Goal: Task Accomplishment & Management: Complete application form

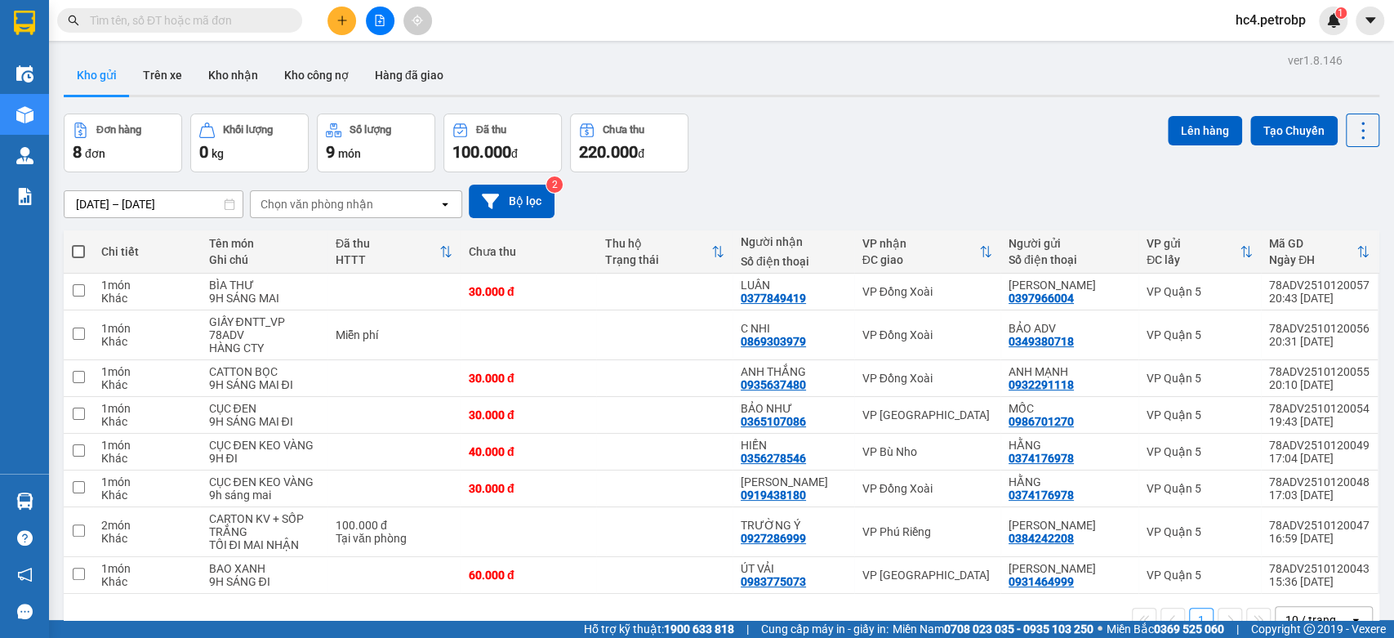
click at [275, 14] on input "text" at bounding box center [186, 20] width 193 height 18
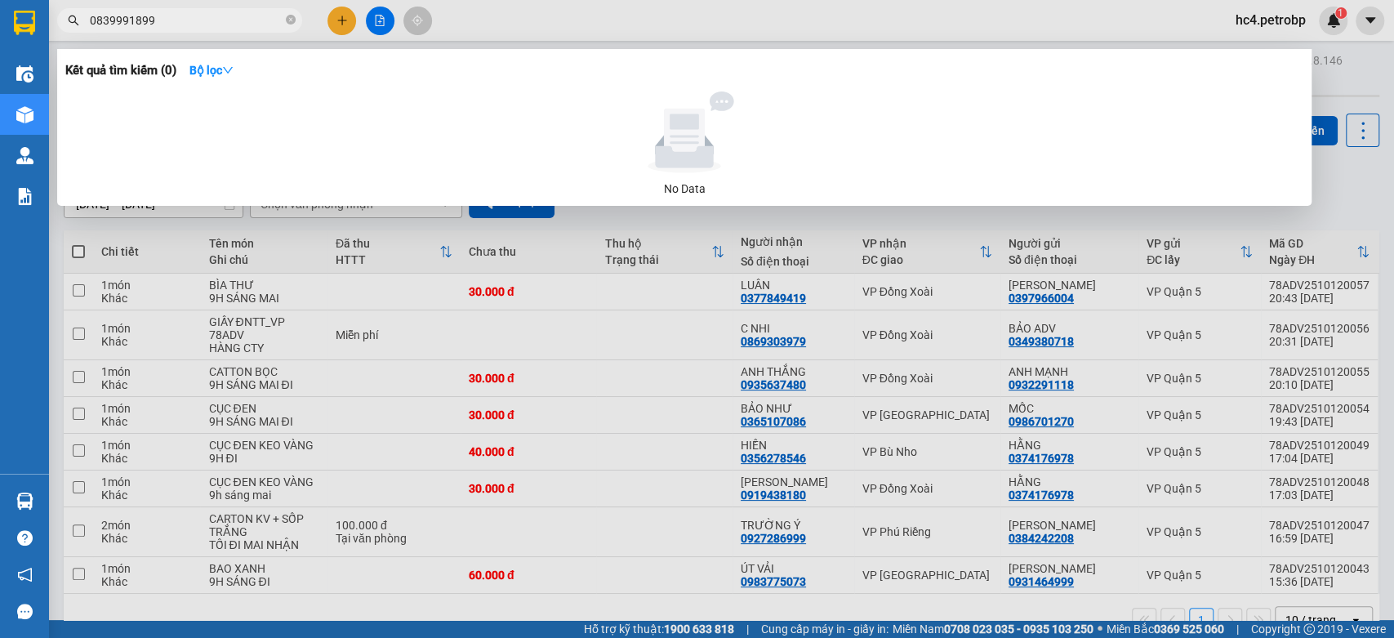
click at [116, 18] on input "0839991899" at bounding box center [186, 20] width 193 height 18
click at [132, 26] on input "0839991899" at bounding box center [186, 20] width 193 height 18
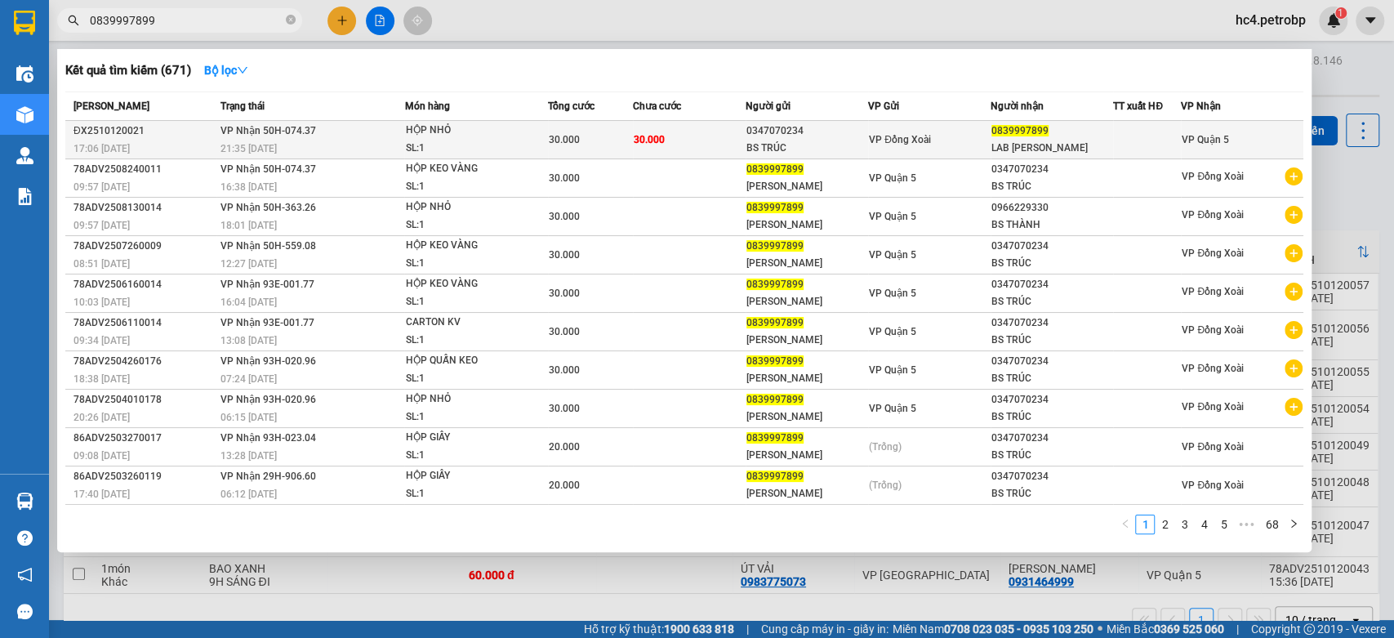
type input "0839997899"
click at [548, 127] on td "30.000" at bounding box center [590, 140] width 85 height 38
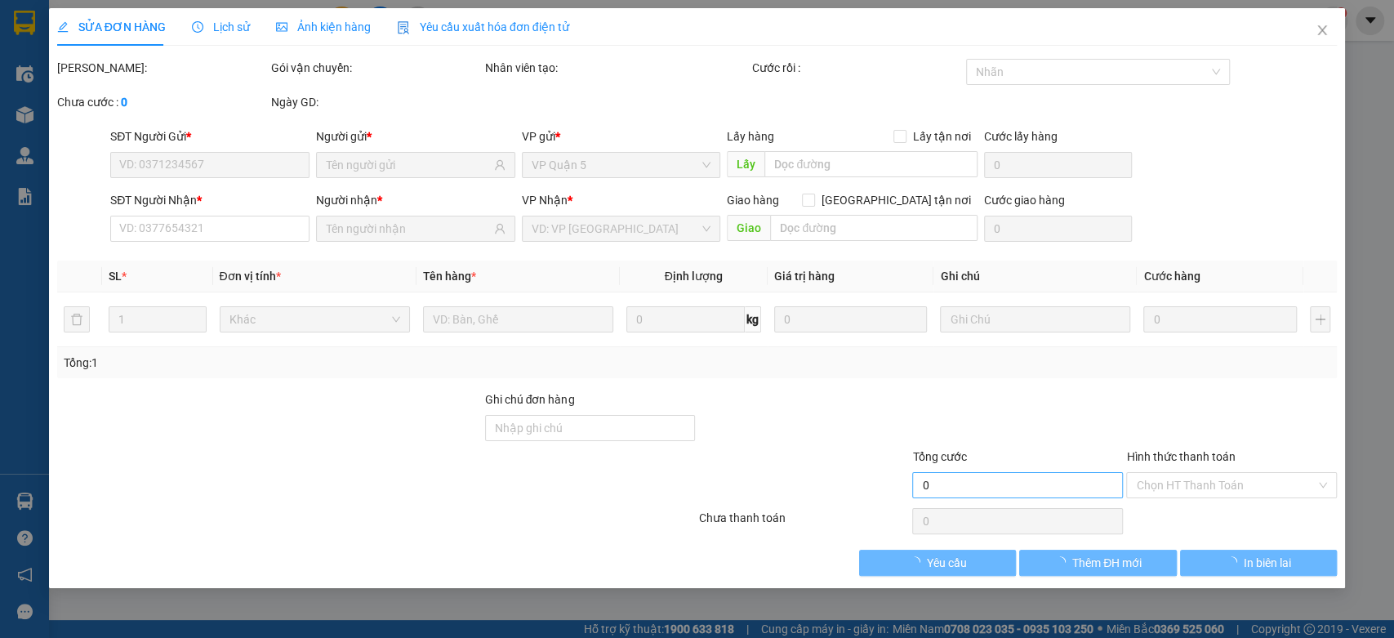
type input "0347070234"
type input "BS TRÚC"
type input "0839997899"
type input "LAB [PERSON_NAME]"
type input "30.000"
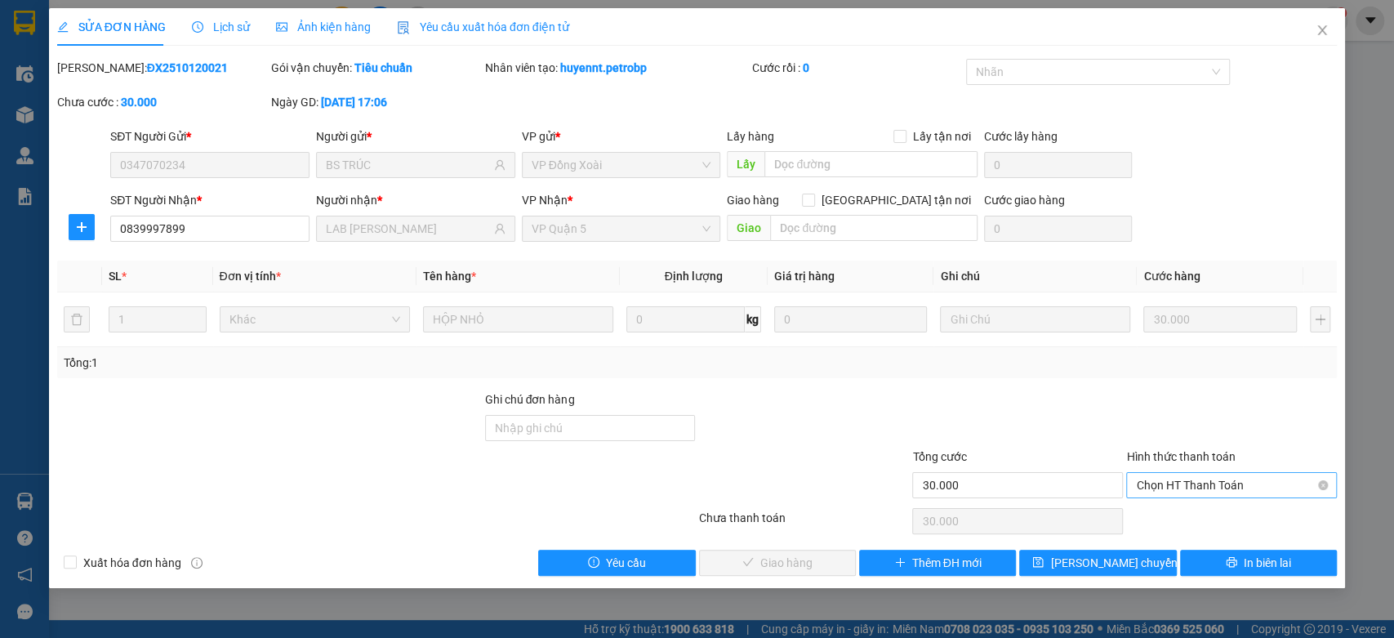
click at [1287, 482] on span "Chọn HT Thanh Toán" at bounding box center [1231, 485] width 191 height 25
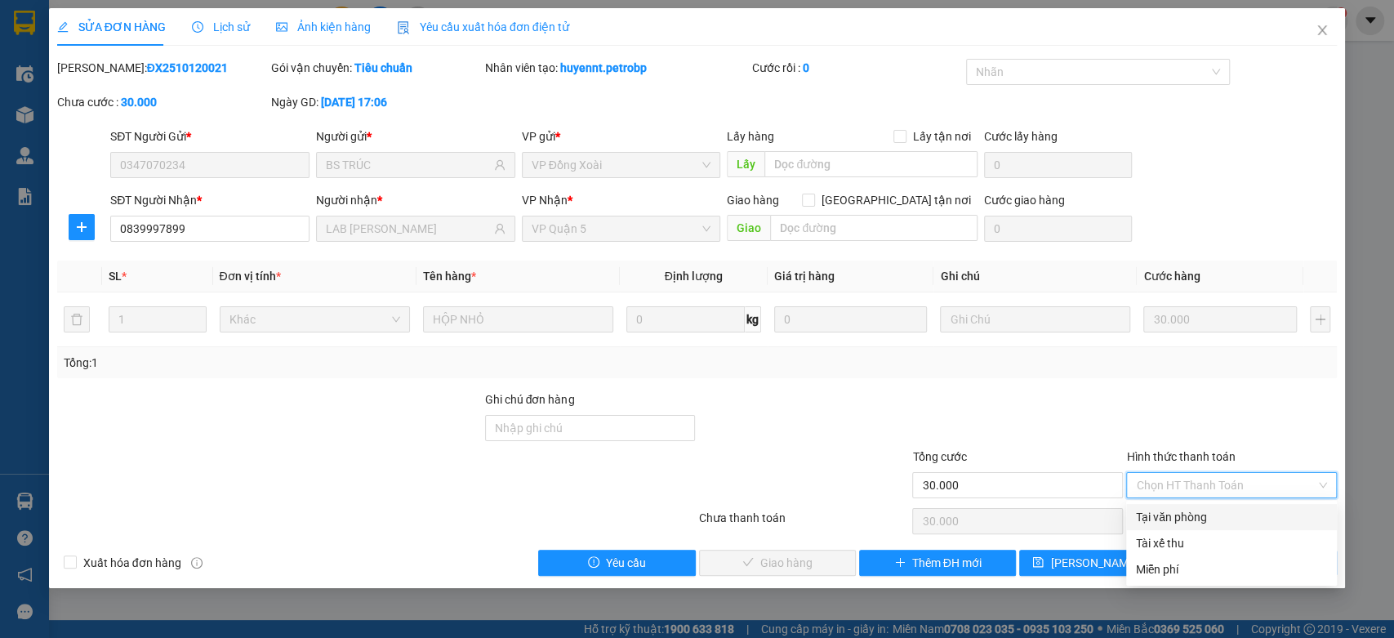
click at [1218, 509] on div "Tại văn phòng" at bounding box center [1231, 517] width 191 height 18
type input "0"
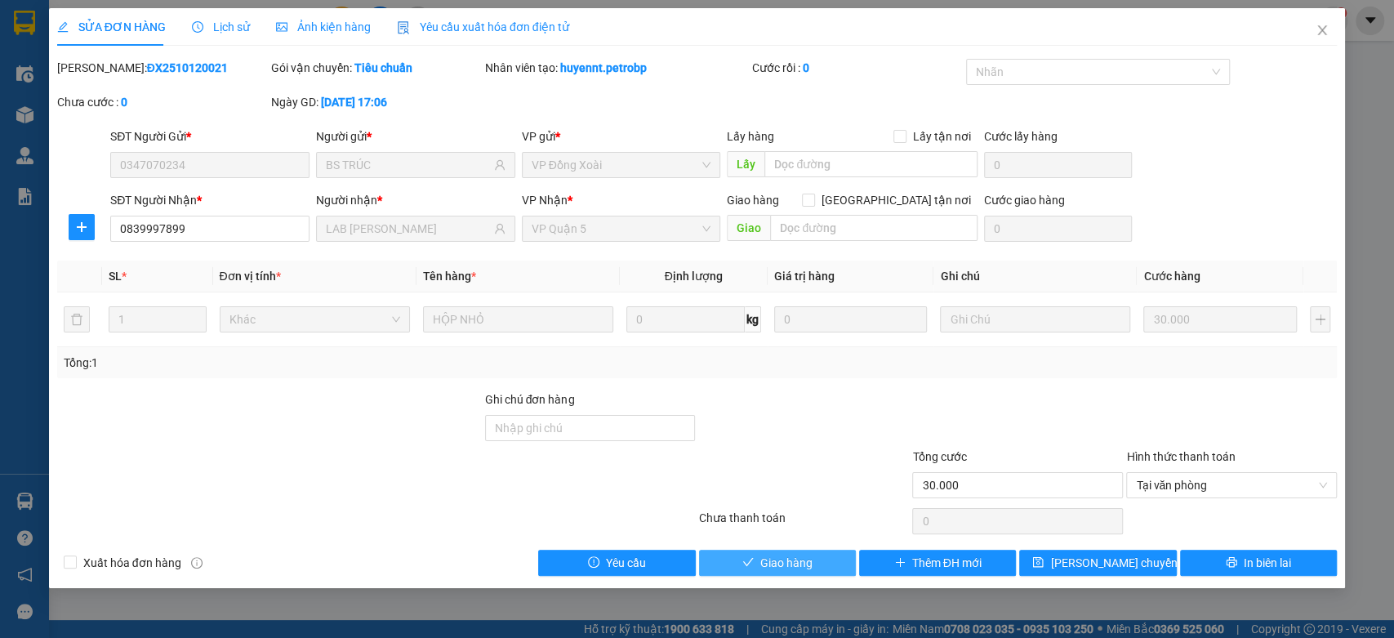
click at [809, 554] on span "Giao hàng" at bounding box center [786, 563] width 52 height 18
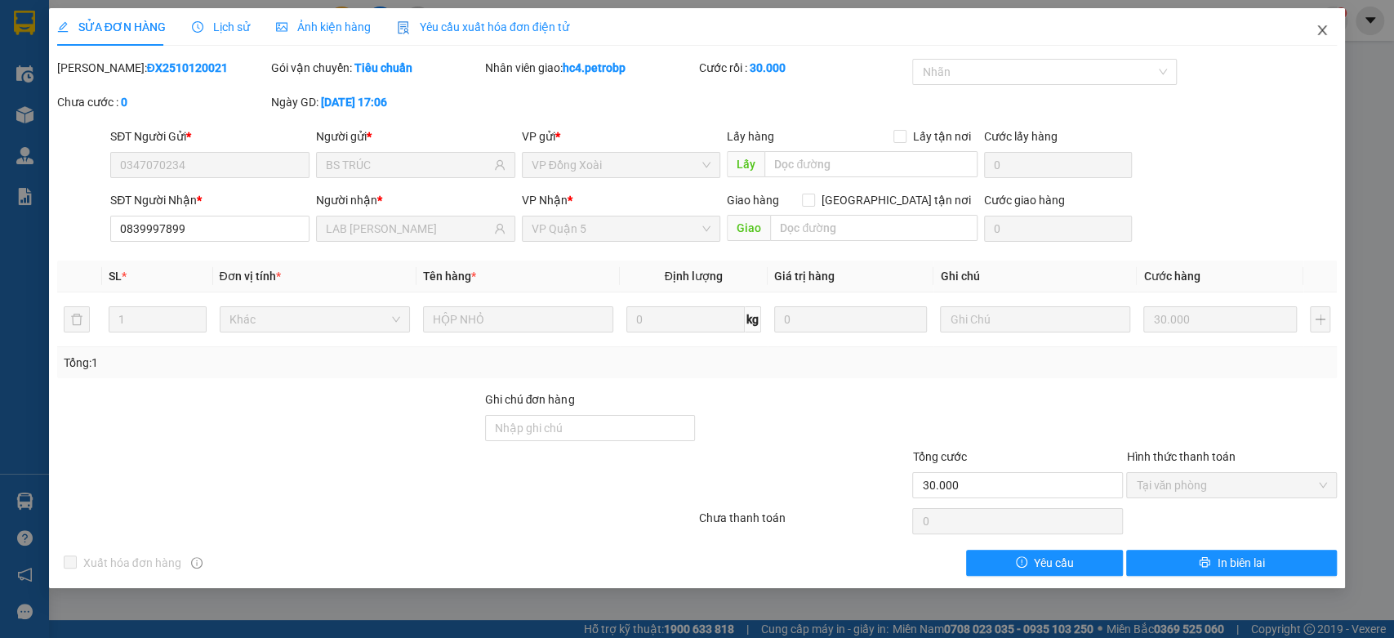
click at [1331, 38] on span "Close" at bounding box center [1322, 31] width 46 height 46
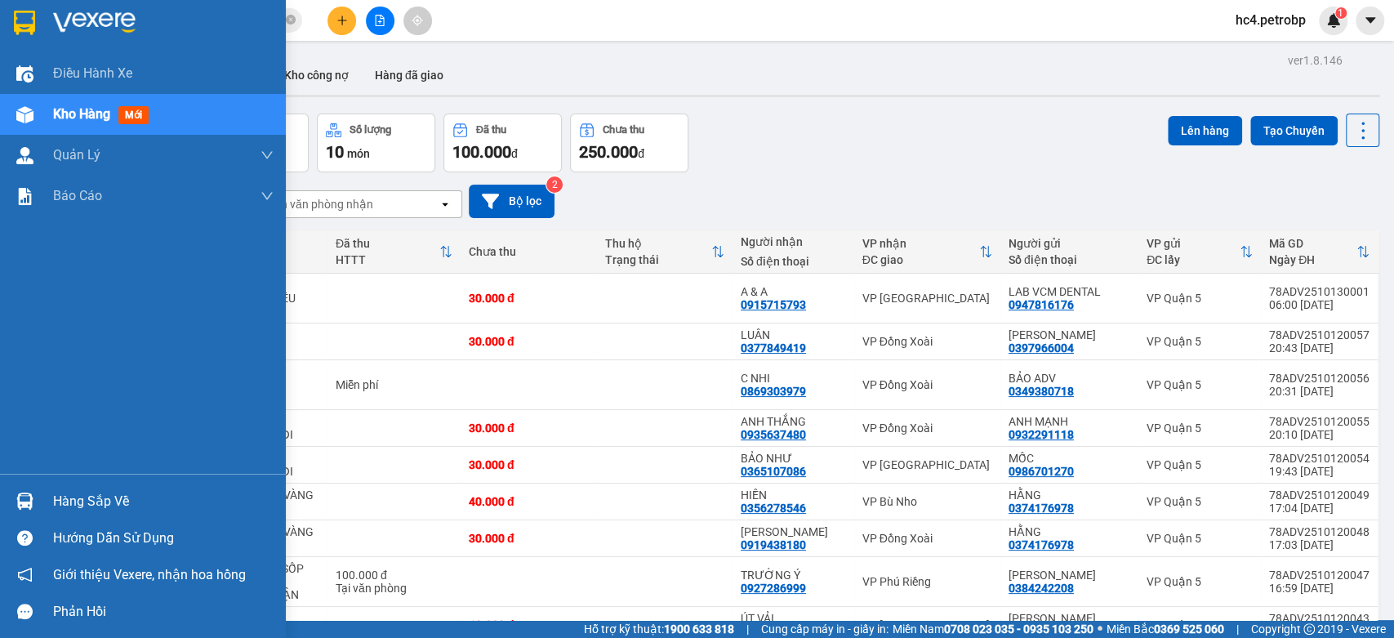
click at [99, 489] on div "Hàng sắp về" at bounding box center [163, 501] width 221 height 25
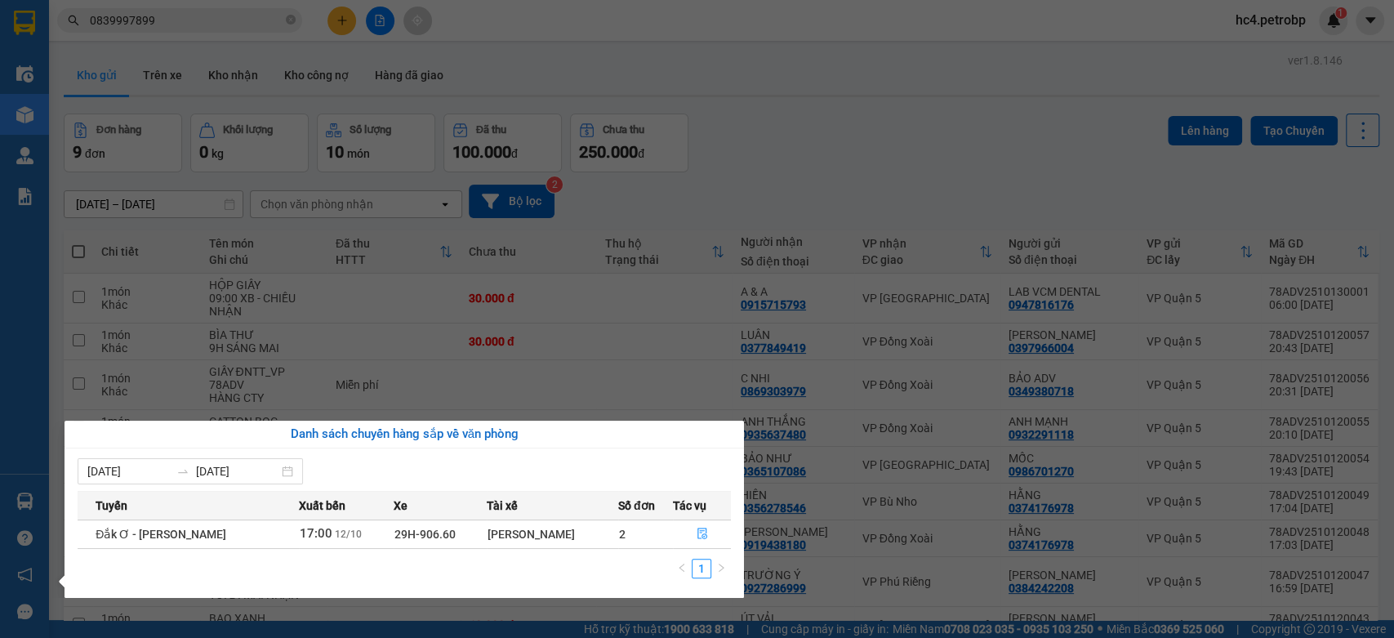
click at [957, 201] on section "Kết quả tìm kiếm ( 671 ) Bộ lọc Mã ĐH Trạng thái Món hàng Tổng cước Chưa cước N…" at bounding box center [697, 319] width 1394 height 638
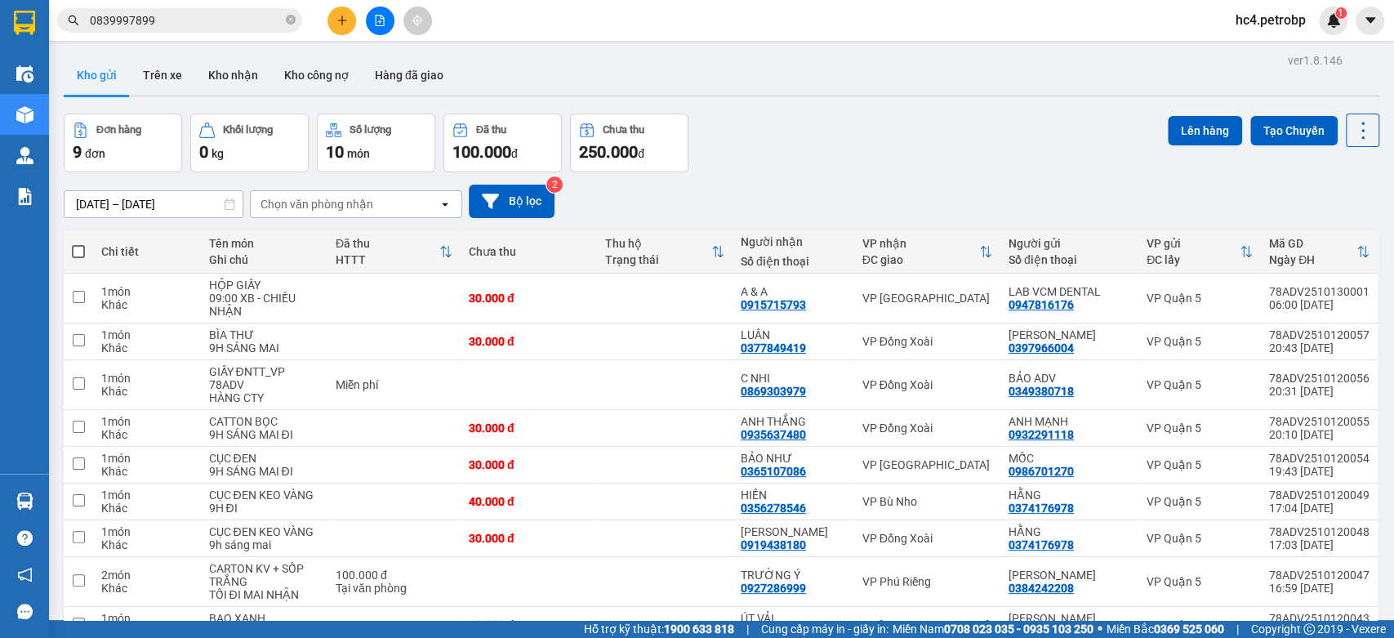
click at [209, 15] on input "0839997899" at bounding box center [186, 20] width 193 height 18
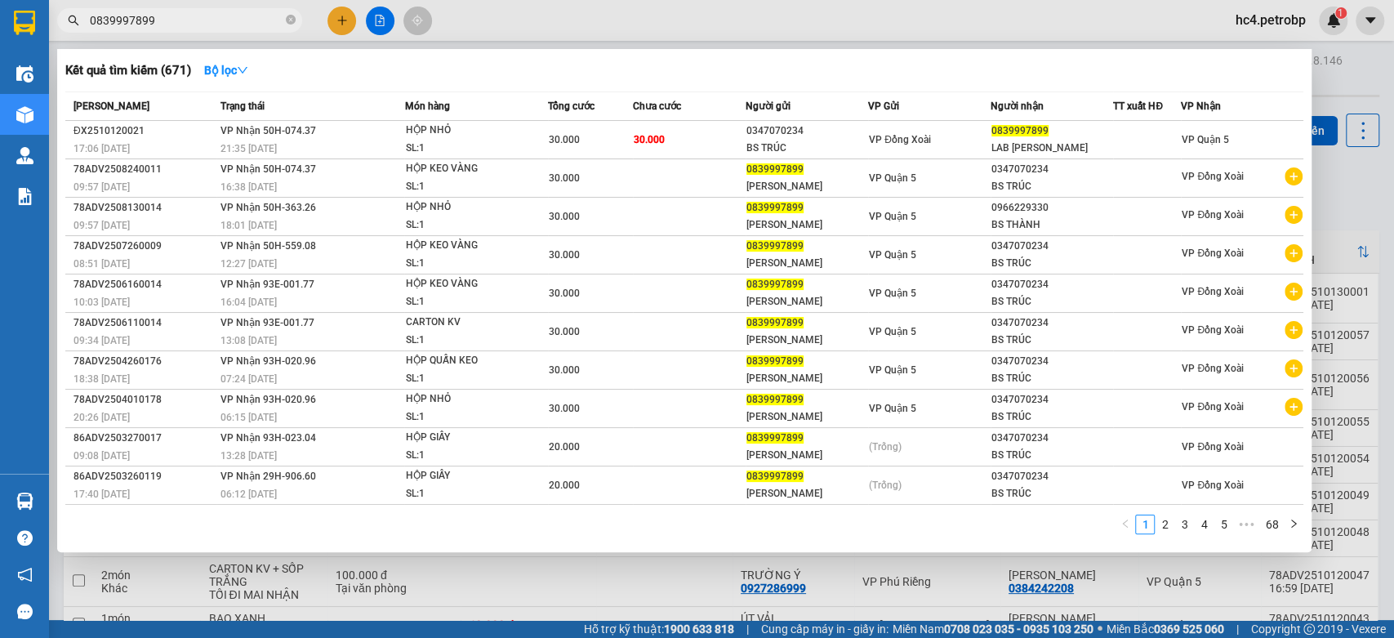
click at [209, 15] on input "0839997899" at bounding box center [186, 20] width 193 height 18
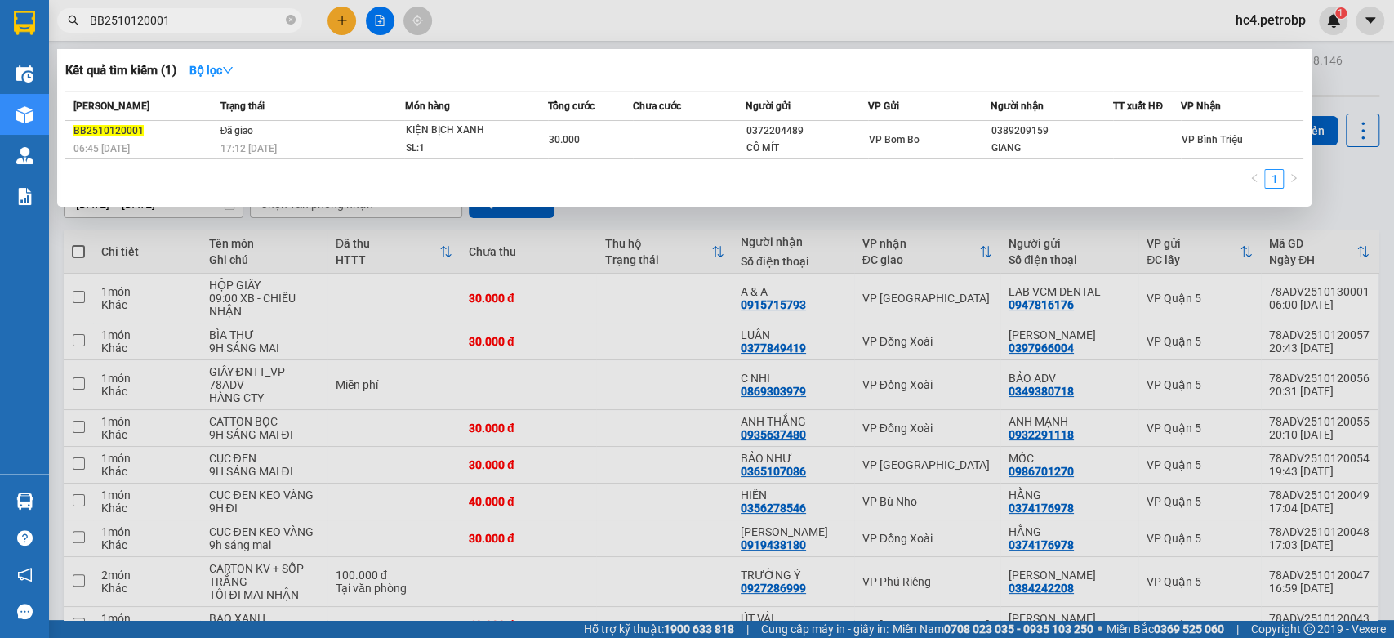
click at [105, 15] on input "BB2510120001" at bounding box center [186, 20] width 193 height 18
click at [210, 25] on input "BN2510120001" at bounding box center [186, 20] width 193 height 18
type input "D"
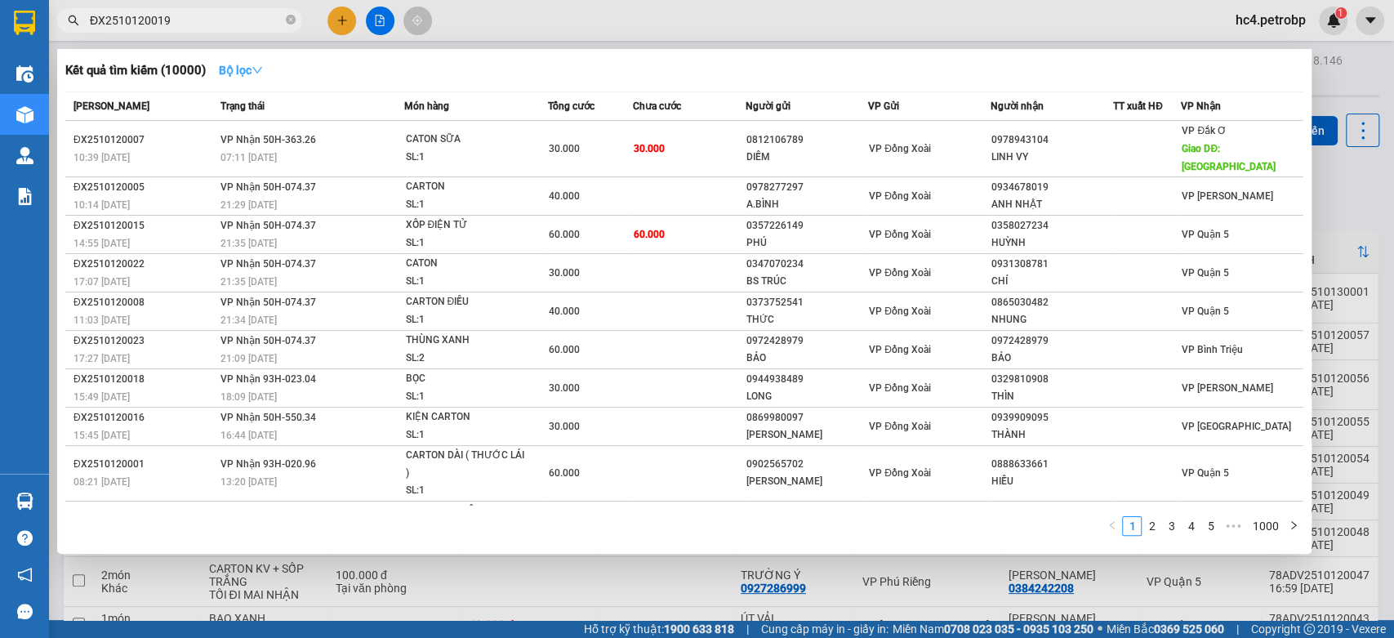
type input "ĐX2510120019"
click at [241, 69] on strong "Bộ lọc" at bounding box center [241, 70] width 44 height 13
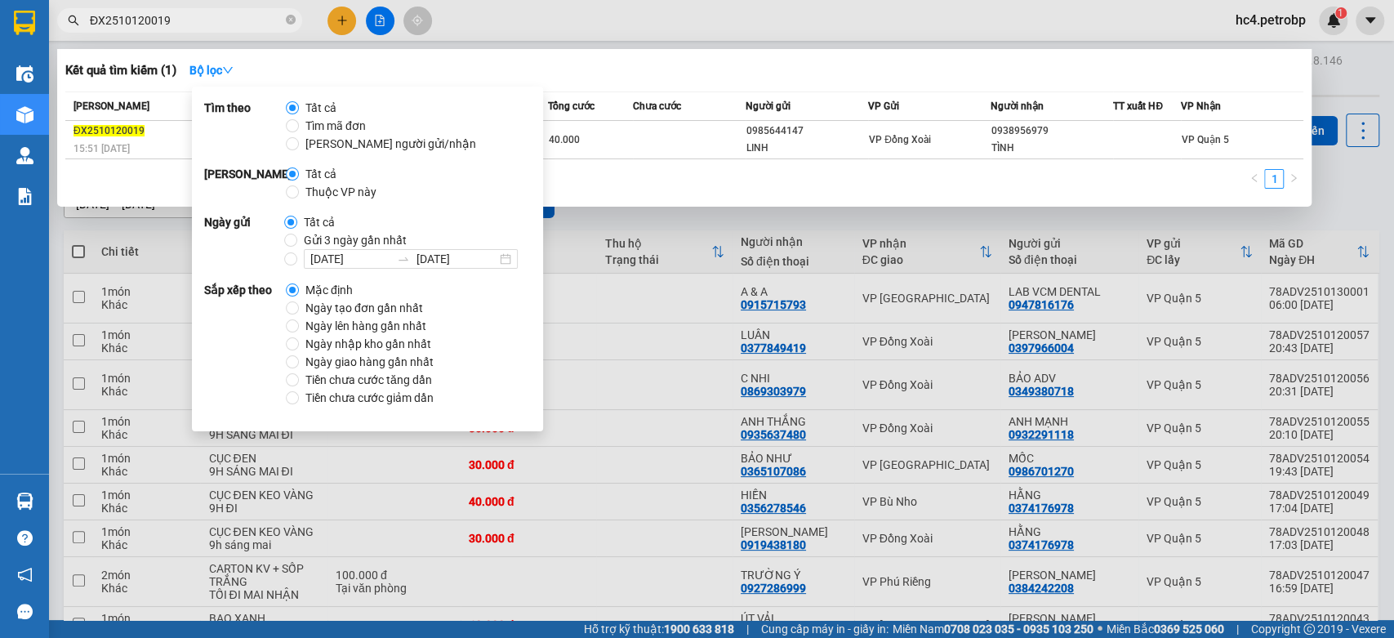
click at [695, 70] on div "Kết quả tìm kiếm ( 1 ) Bộ lọc" at bounding box center [684, 70] width 1238 height 26
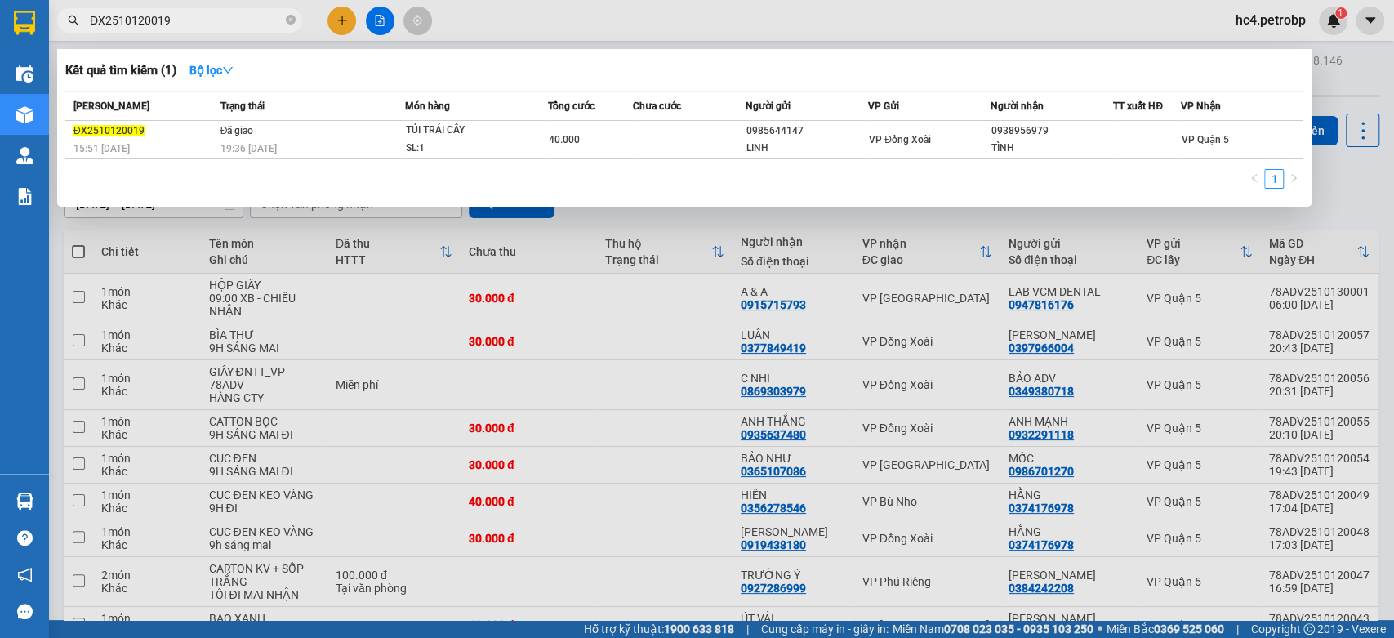
click at [695, 230] on div at bounding box center [697, 319] width 1394 height 638
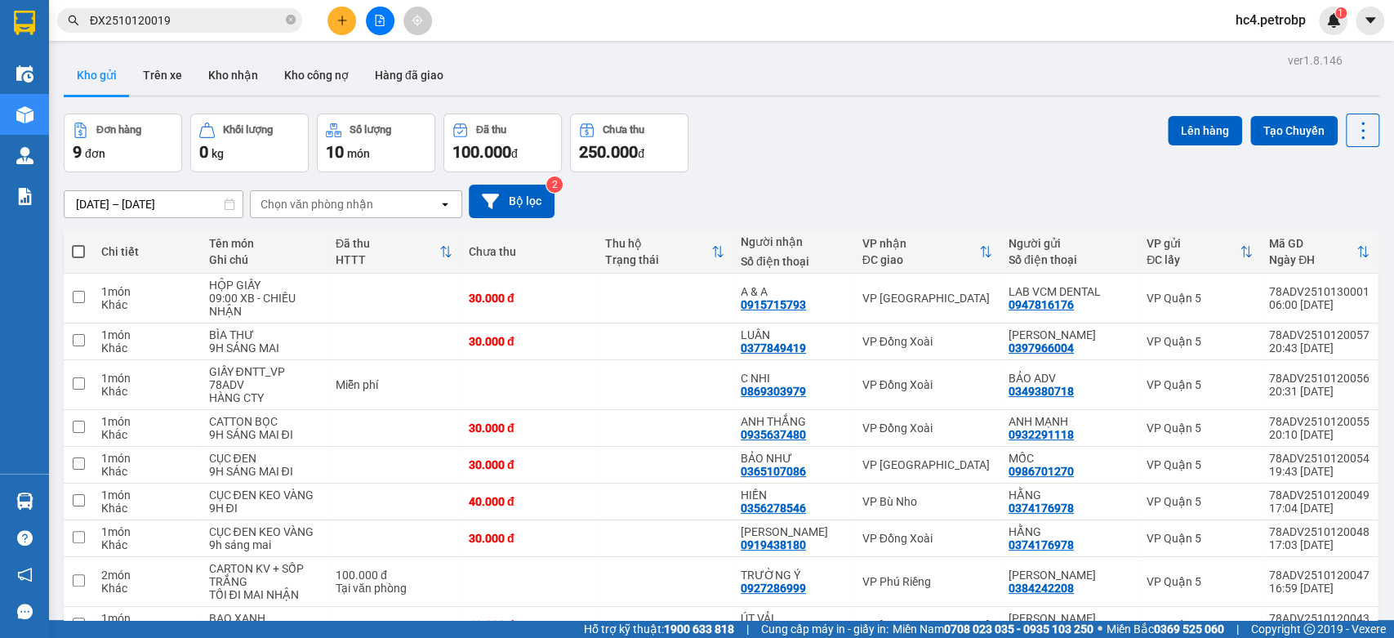
scroll to position [89, 0]
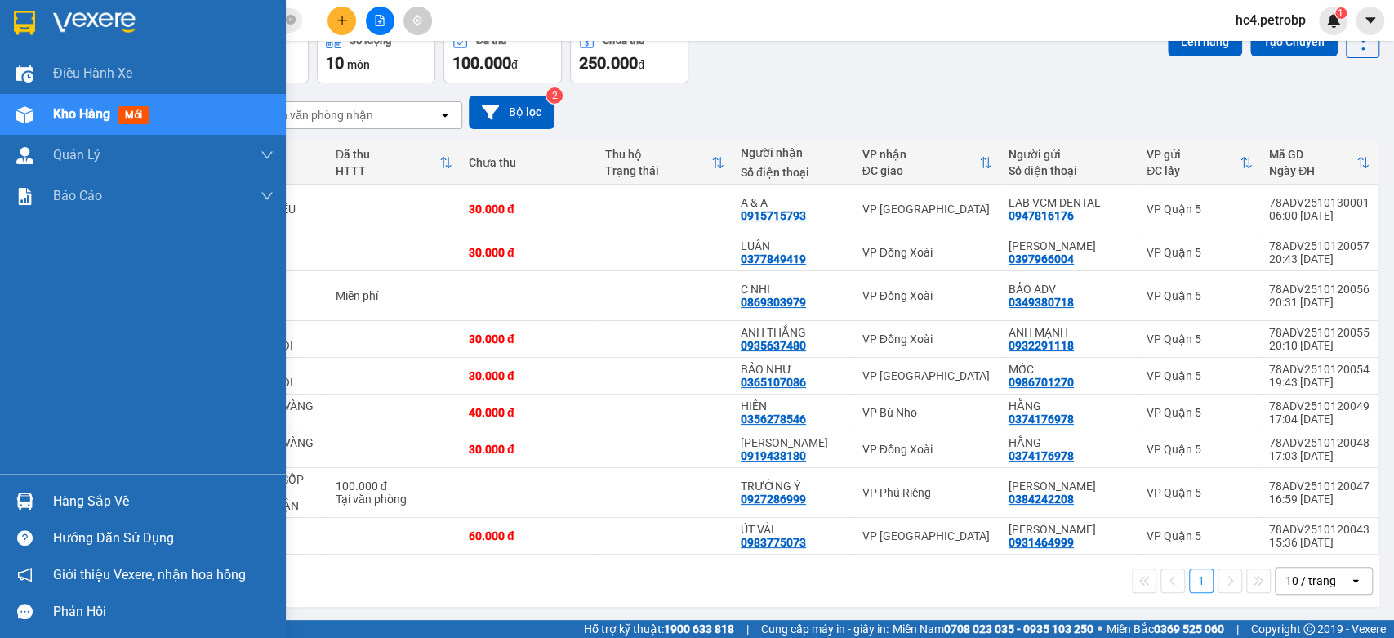
click at [44, 491] on div "Hàng sắp về" at bounding box center [143, 501] width 286 height 37
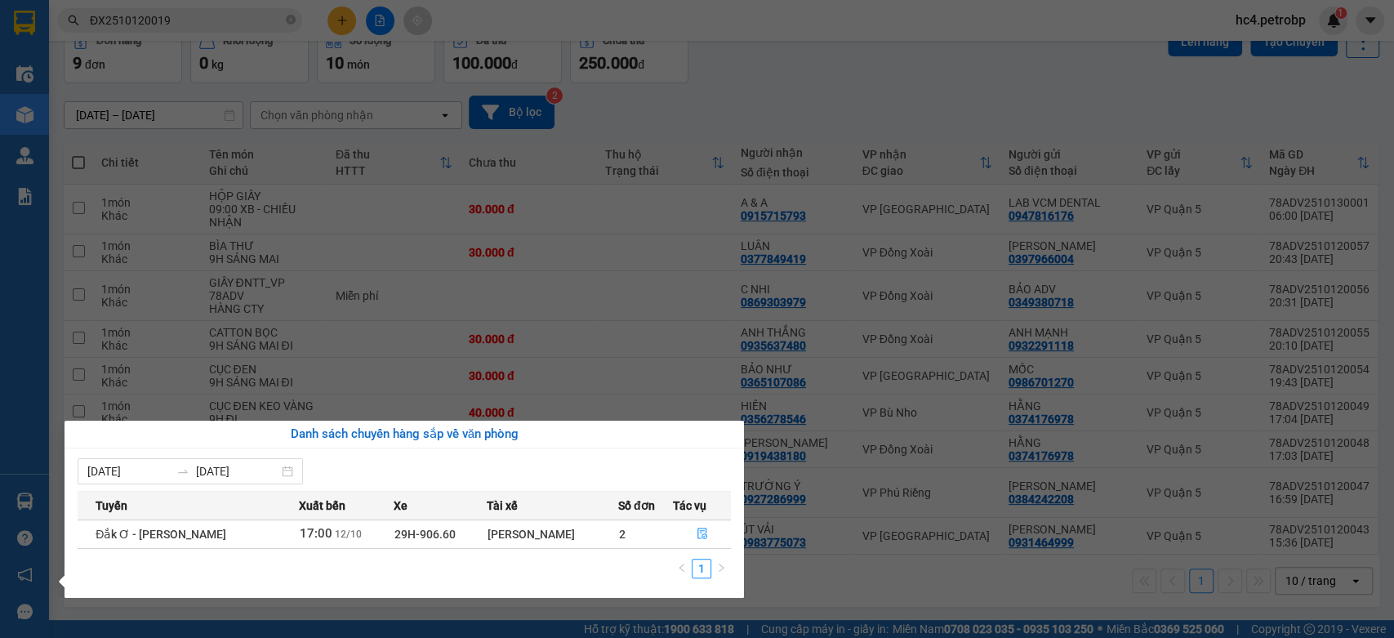
click at [830, 67] on section "Kết quả tìm kiếm ( 1 ) Bộ lọc Mã ĐH Trạng thái Món hàng Tổng cước Chưa cước Ngư…" at bounding box center [697, 319] width 1394 height 638
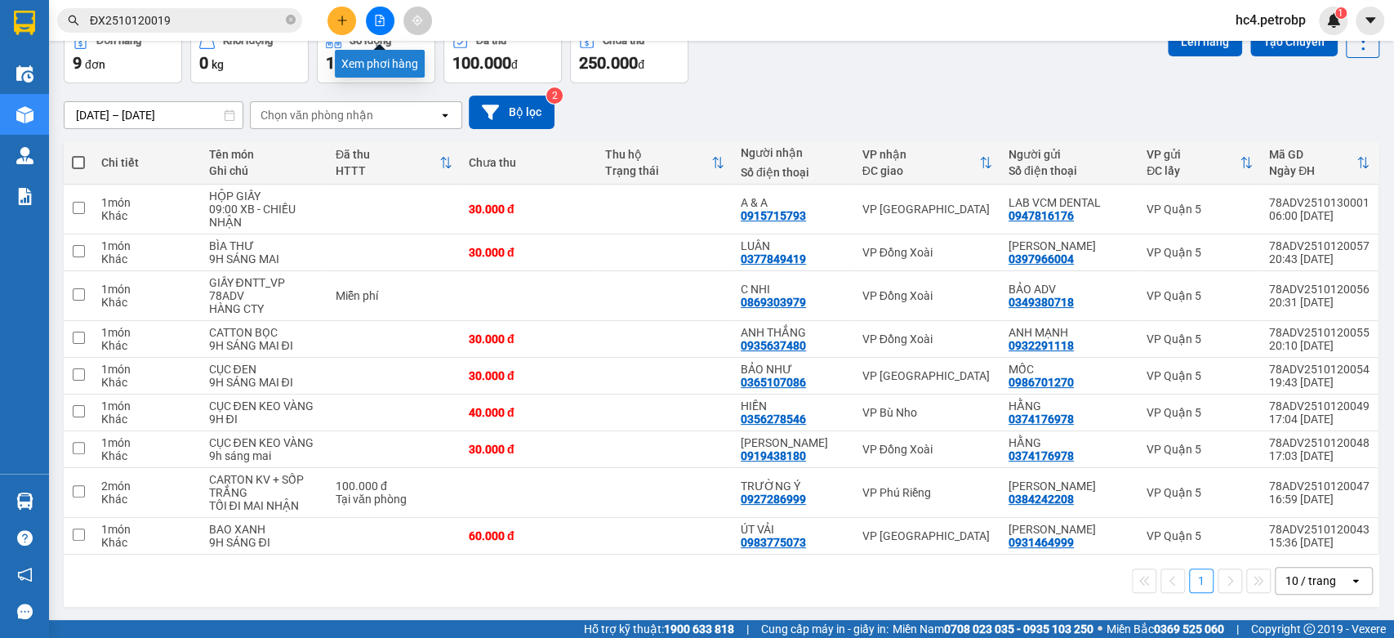
click at [385, 24] on icon "file-add" at bounding box center [379, 20] width 11 height 11
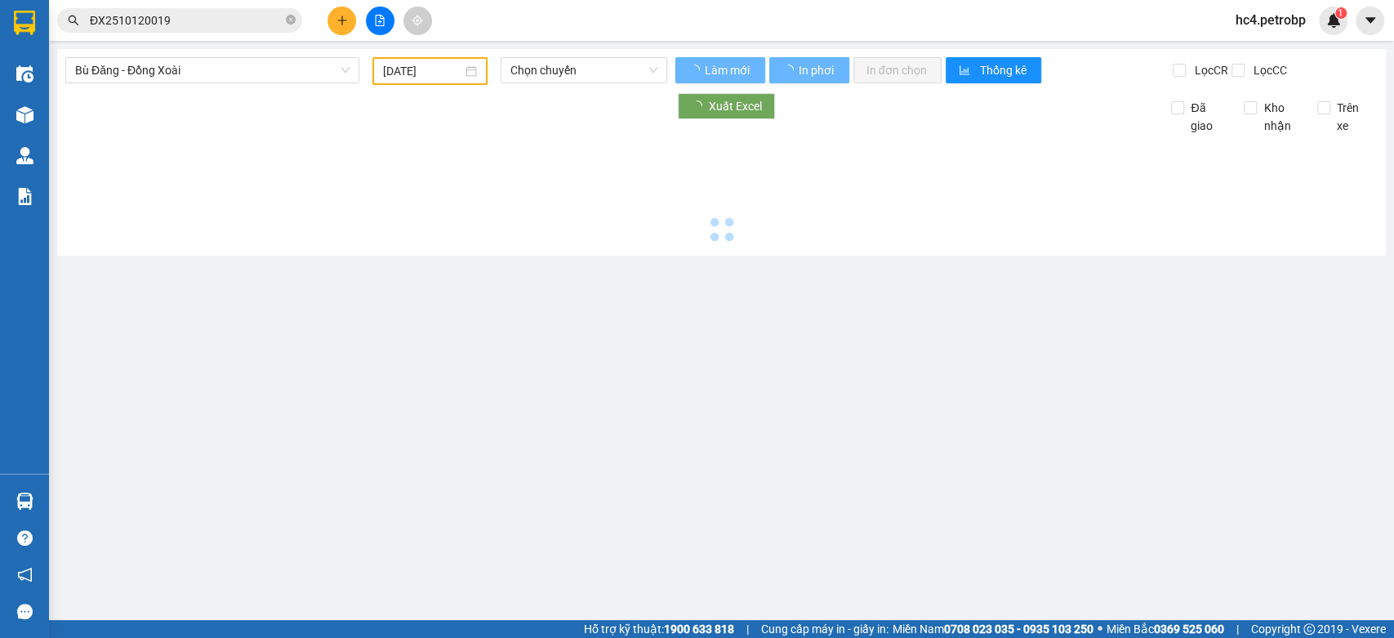
type input "[DATE]"
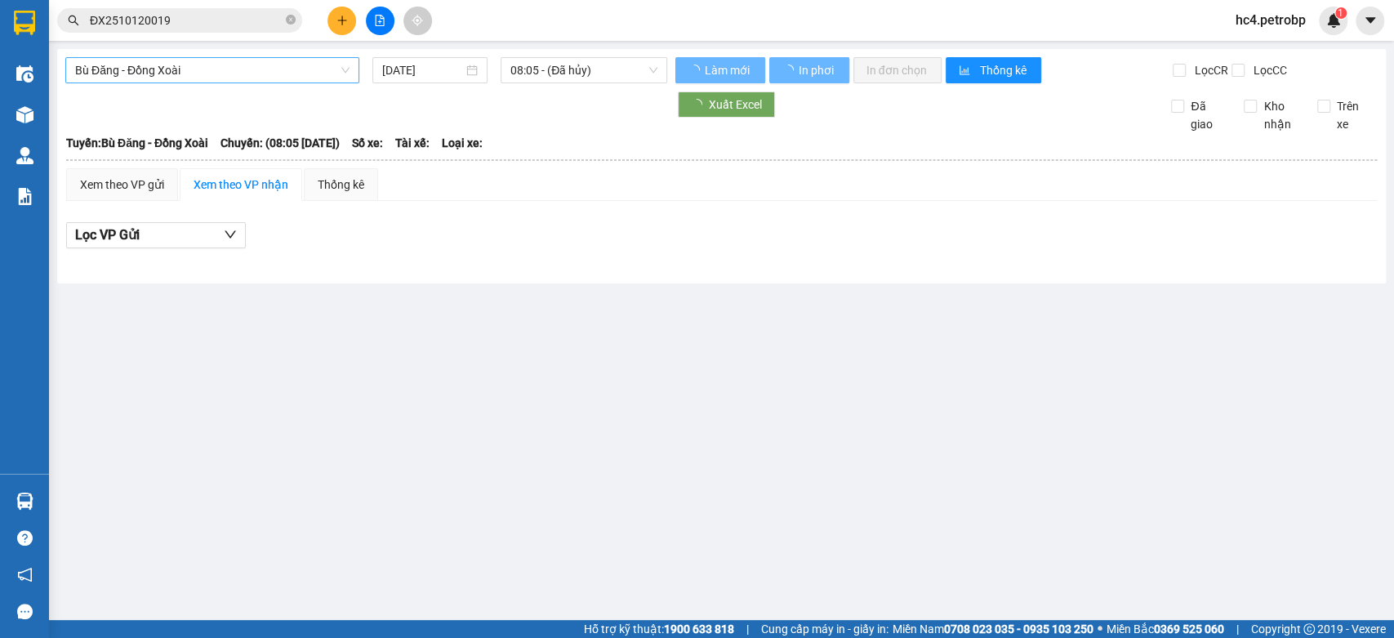
click at [196, 66] on span "Bù Đăng - Đồng Xoài" at bounding box center [212, 70] width 274 height 25
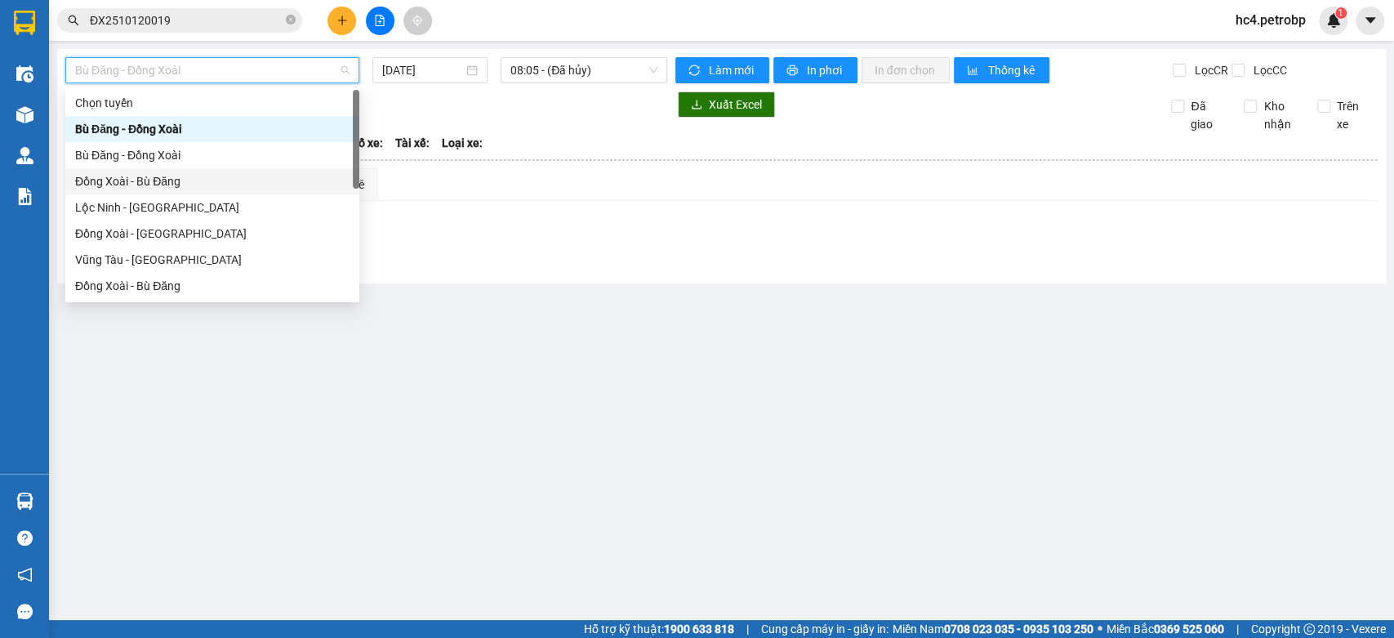
scroll to position [181, 0]
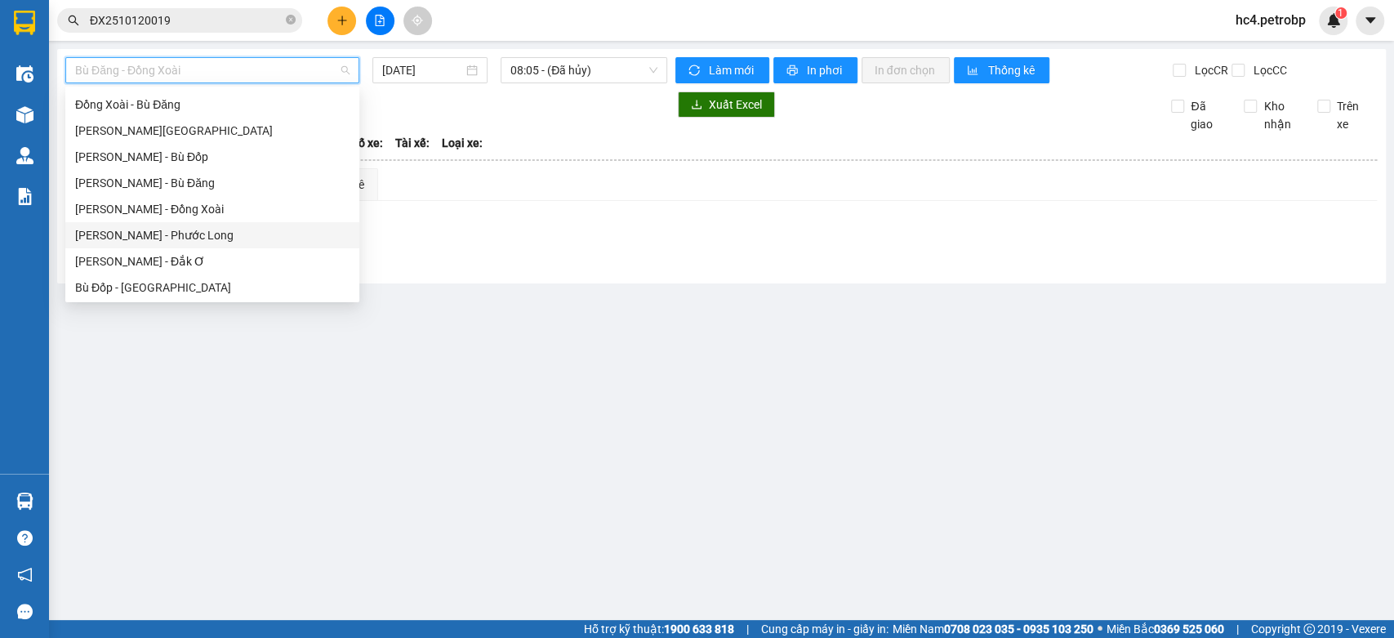
click at [218, 235] on div "[PERSON_NAME] - Phước Long" at bounding box center [212, 235] width 274 height 18
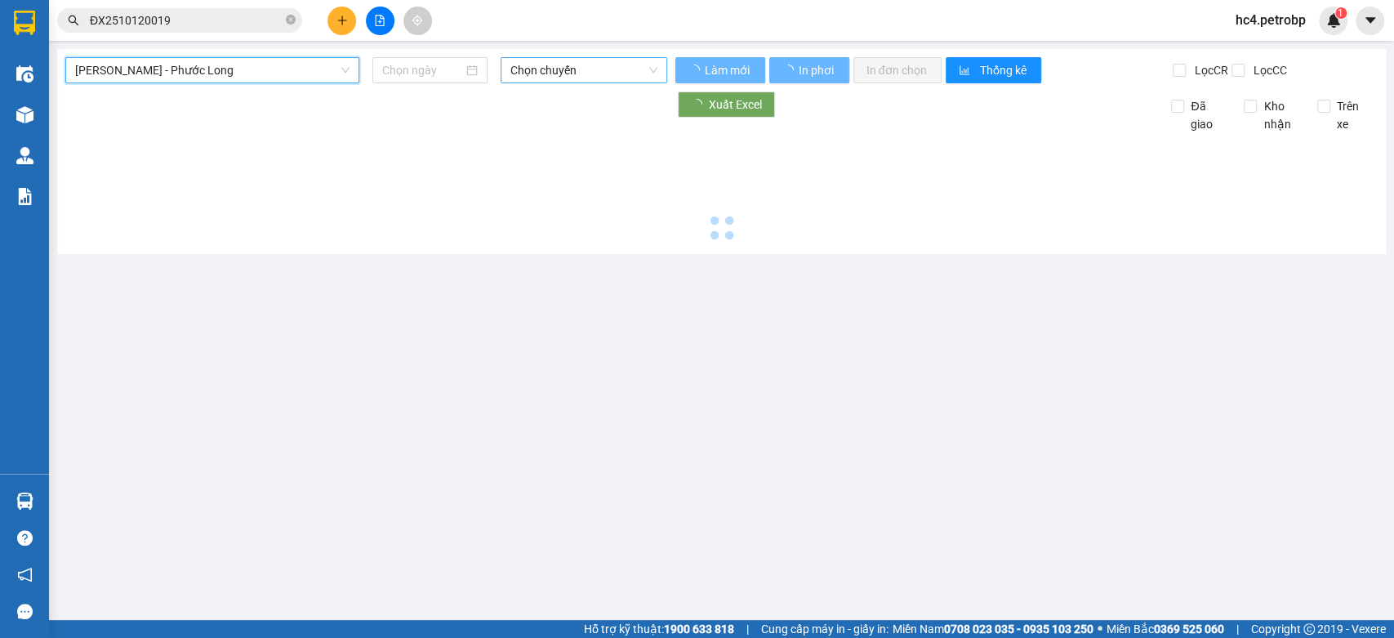
click at [562, 68] on span "Chọn chuyến" at bounding box center [583, 70] width 146 height 25
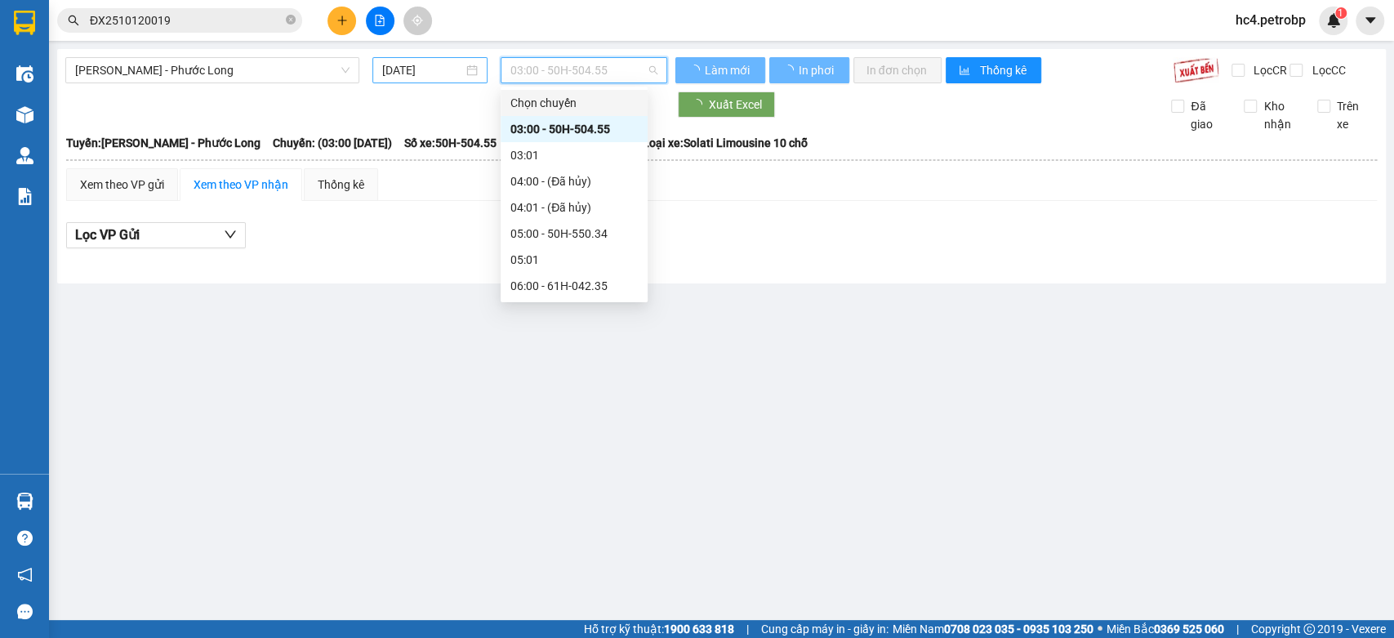
click at [403, 62] on input "[DATE]" at bounding box center [422, 70] width 81 height 18
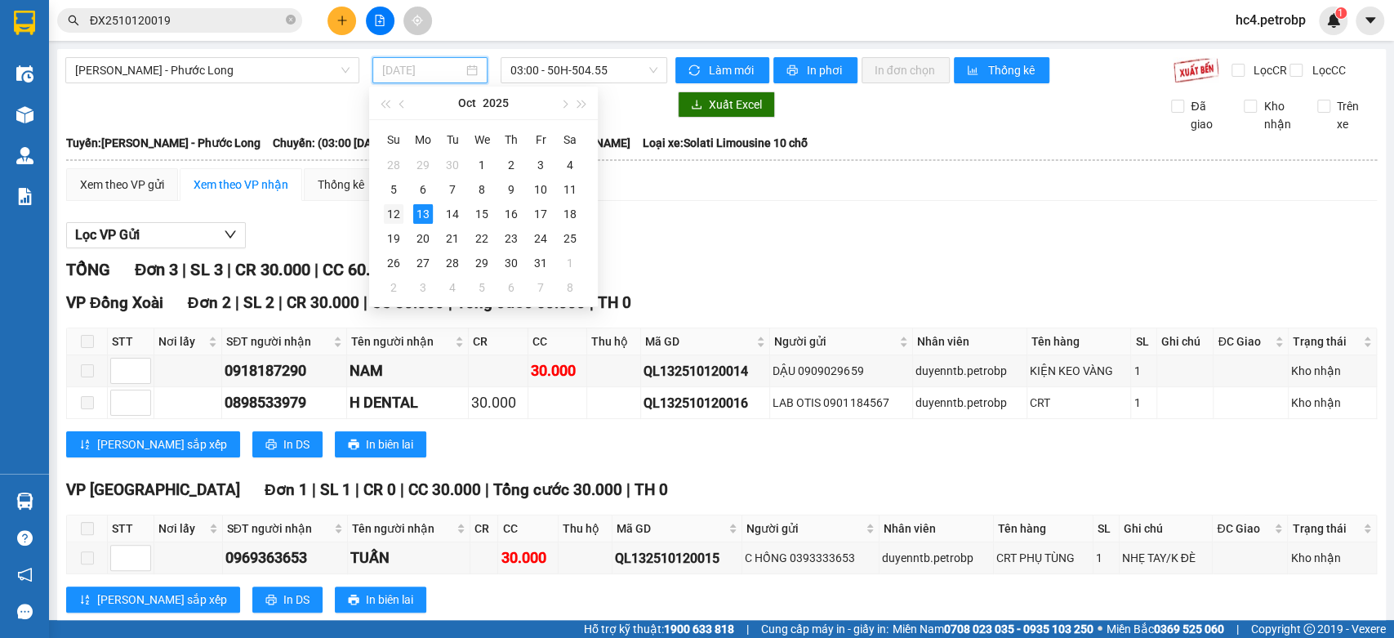
click at [394, 210] on div "12" at bounding box center [394, 214] width 20 height 20
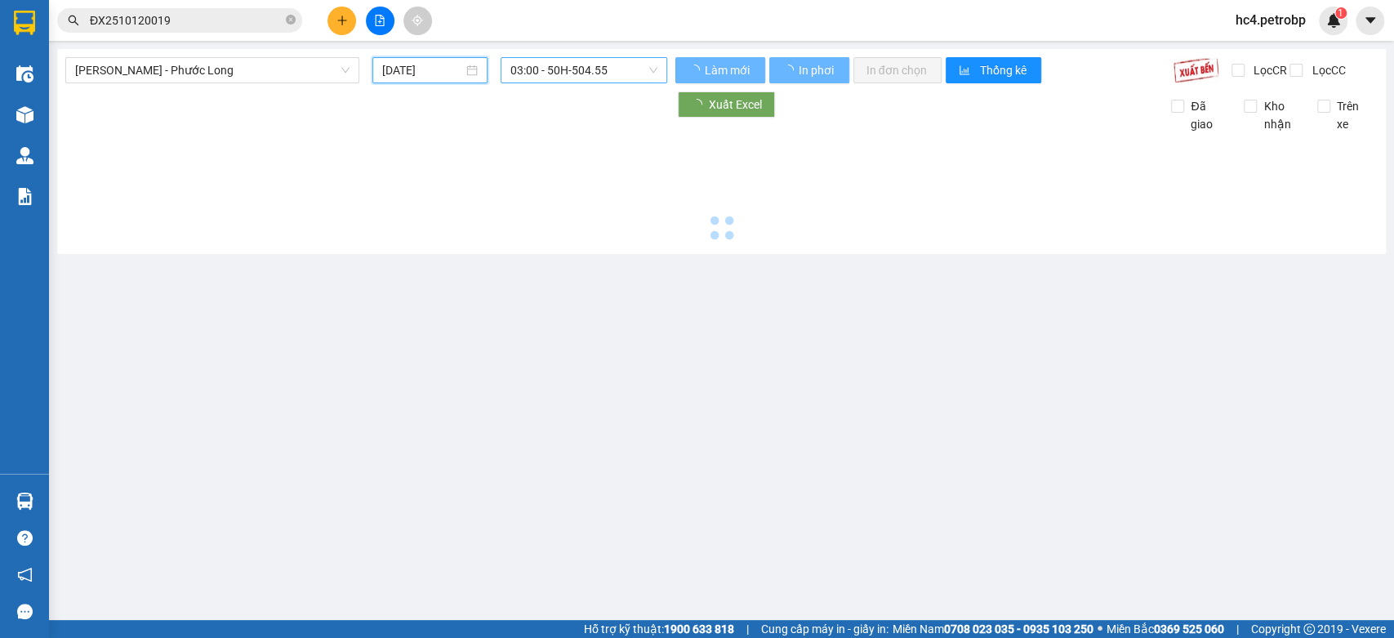
click at [602, 68] on span "03:00 - 50H-504.55" at bounding box center [583, 70] width 146 height 25
type input "[DATE]"
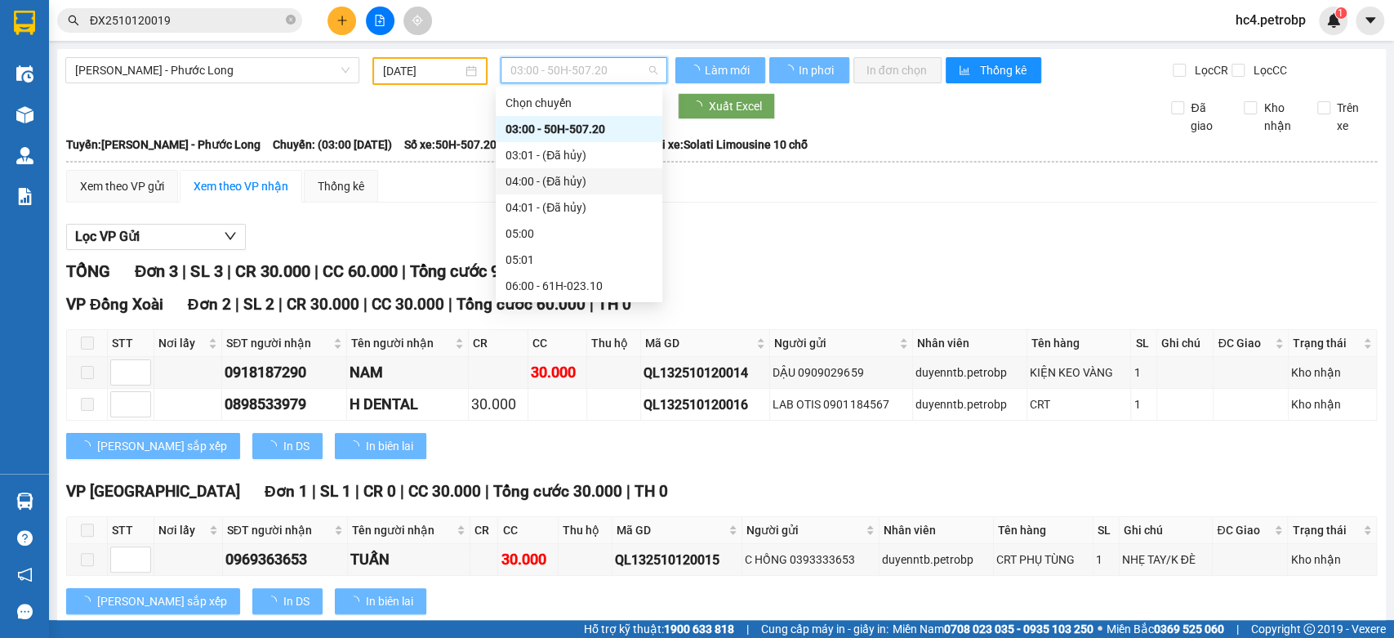
scroll to position [91, 0]
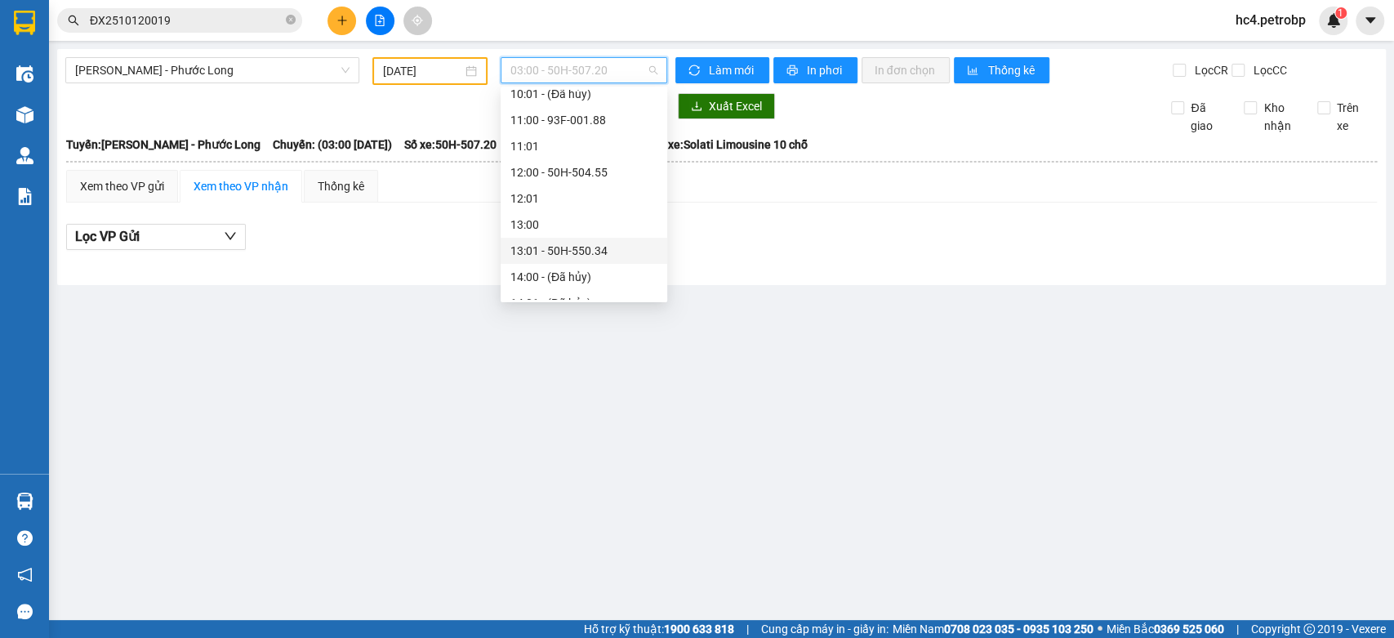
scroll to position [725, 0]
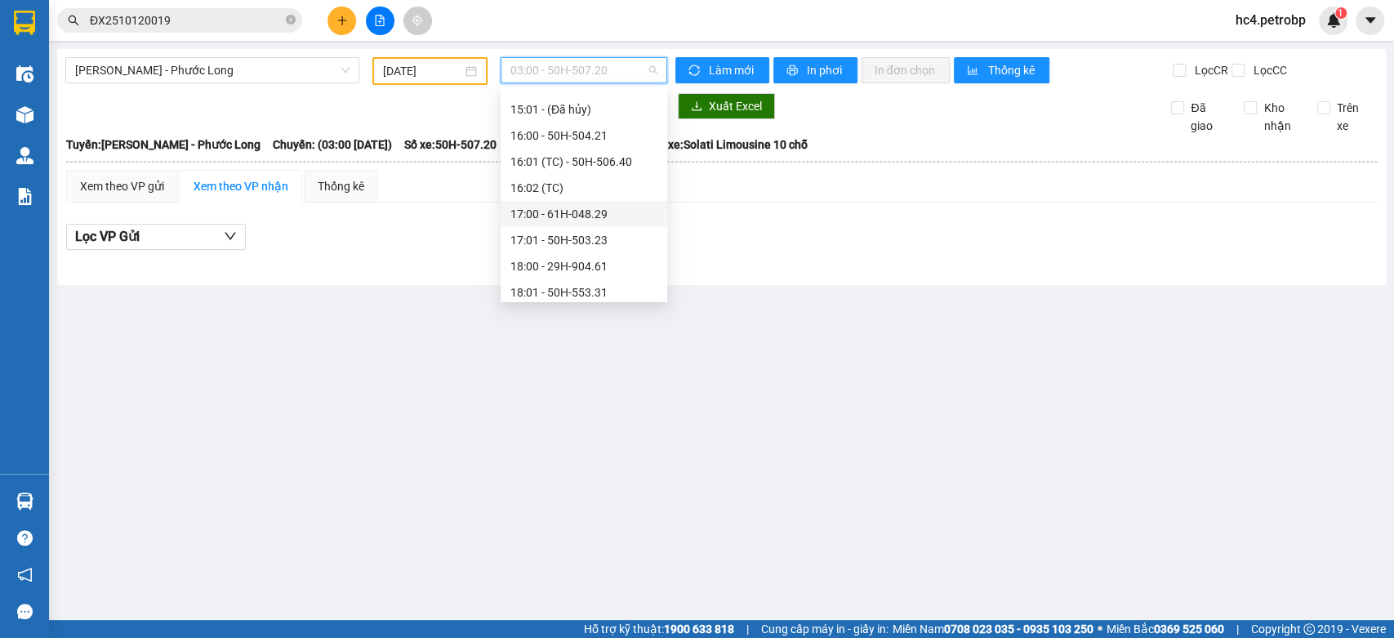
click at [595, 210] on div "17:00 - 61H-048.29" at bounding box center [583, 214] width 147 height 18
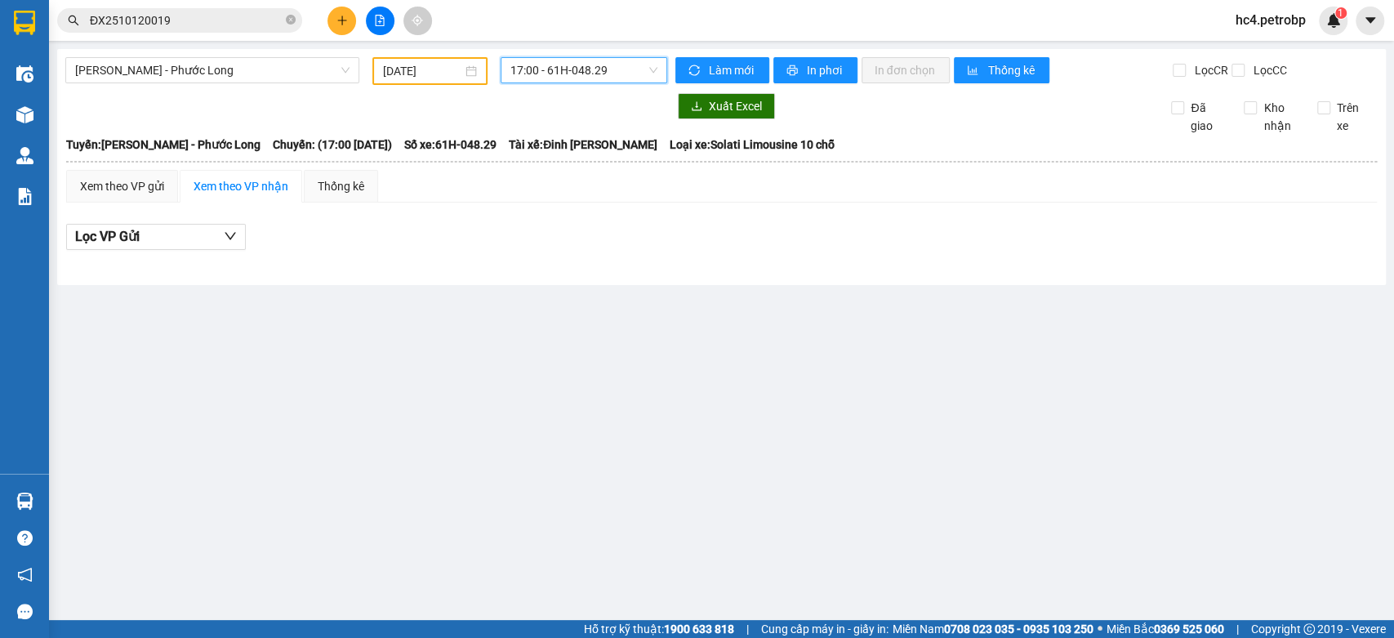
click at [602, 65] on span "17:00 - 61H-048.29" at bounding box center [583, 70] width 146 height 25
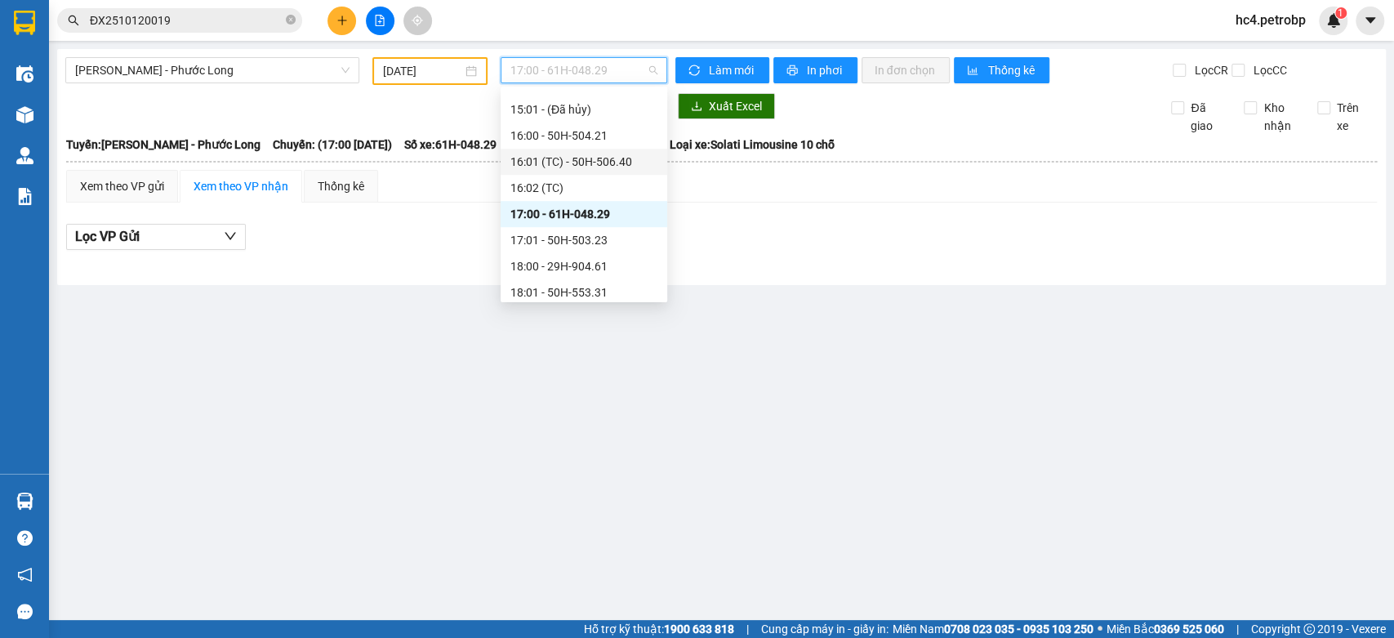
click at [613, 167] on div "16:01 (TC) - 50H-506.40" at bounding box center [583, 162] width 147 height 18
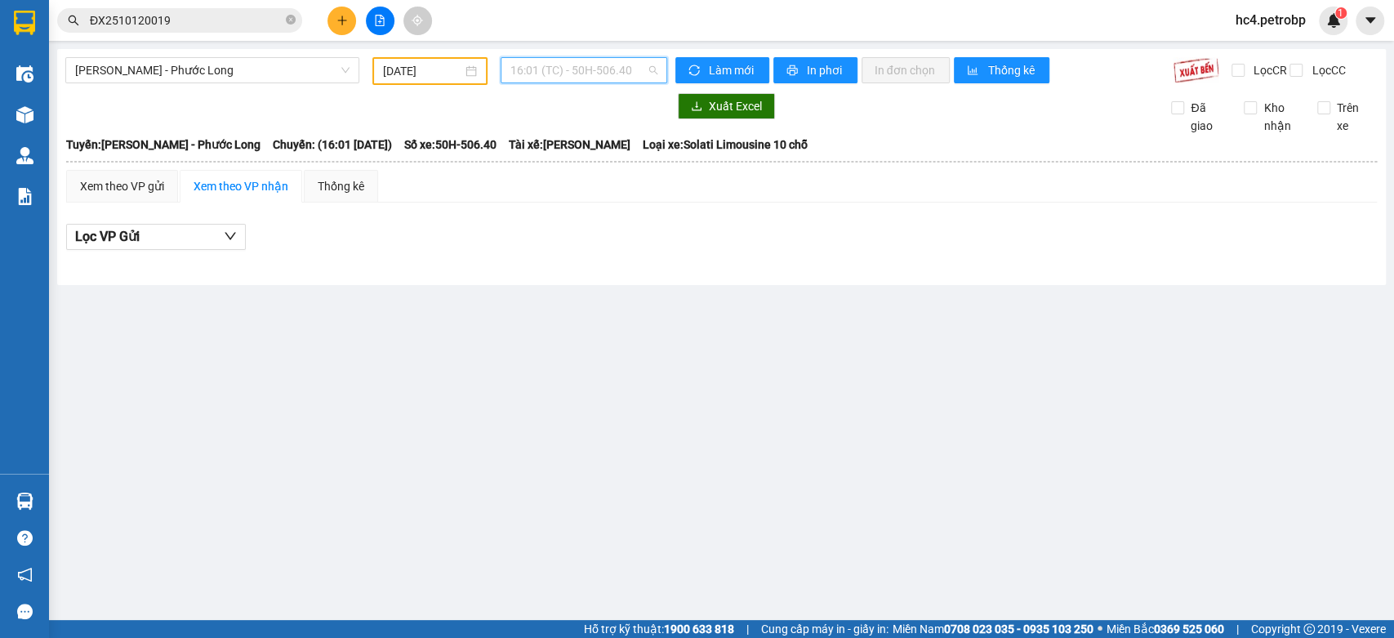
click at [627, 69] on span "16:01 (TC) - 50H-506.40" at bounding box center [583, 70] width 146 height 25
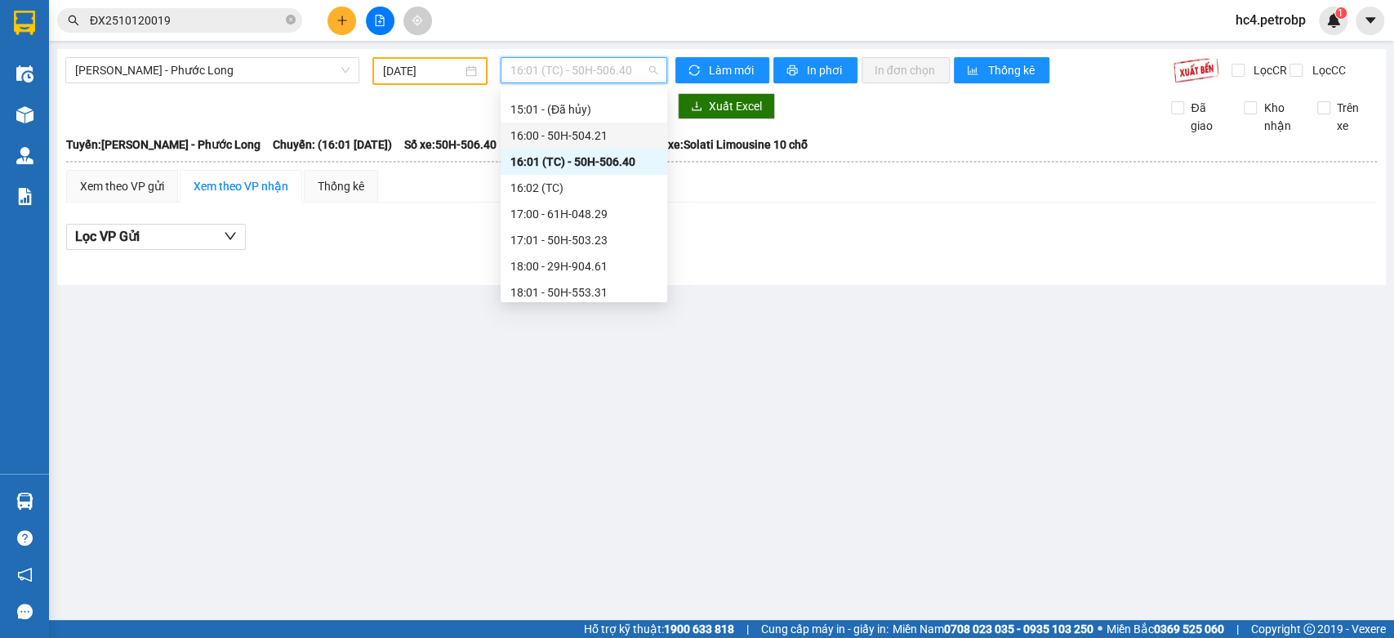
click at [612, 135] on div "16:00 - 50H-504.21" at bounding box center [583, 136] width 147 height 18
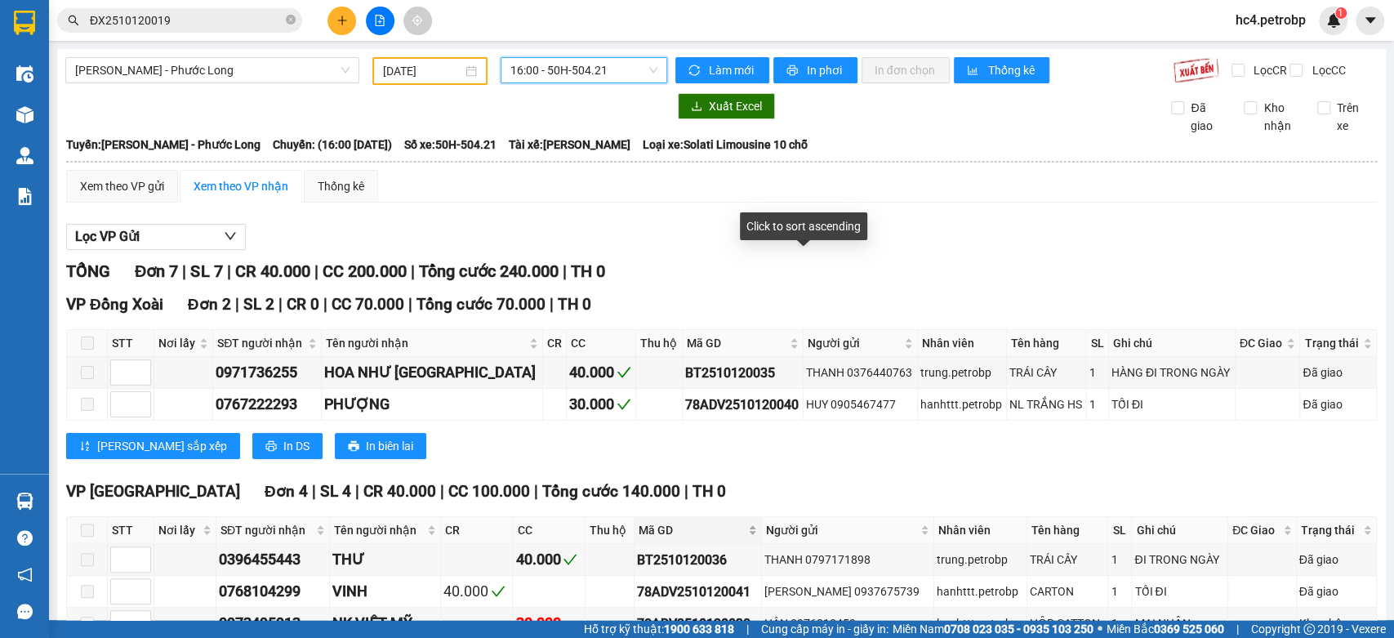
scroll to position [181, 0]
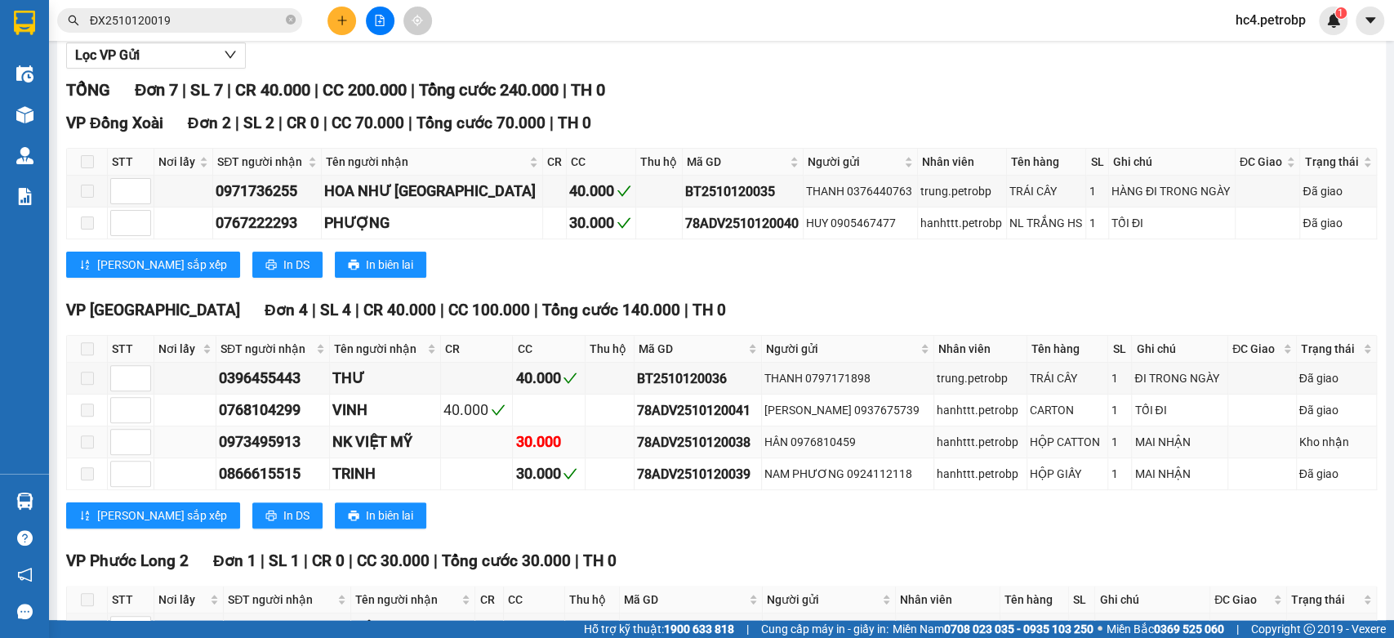
click at [693, 452] on div "78ADV2510120038" at bounding box center [698, 442] width 122 height 20
click at [831, 449] on div "HÂN 0976810459" at bounding box center [847, 442] width 167 height 18
copy div "0976810459"
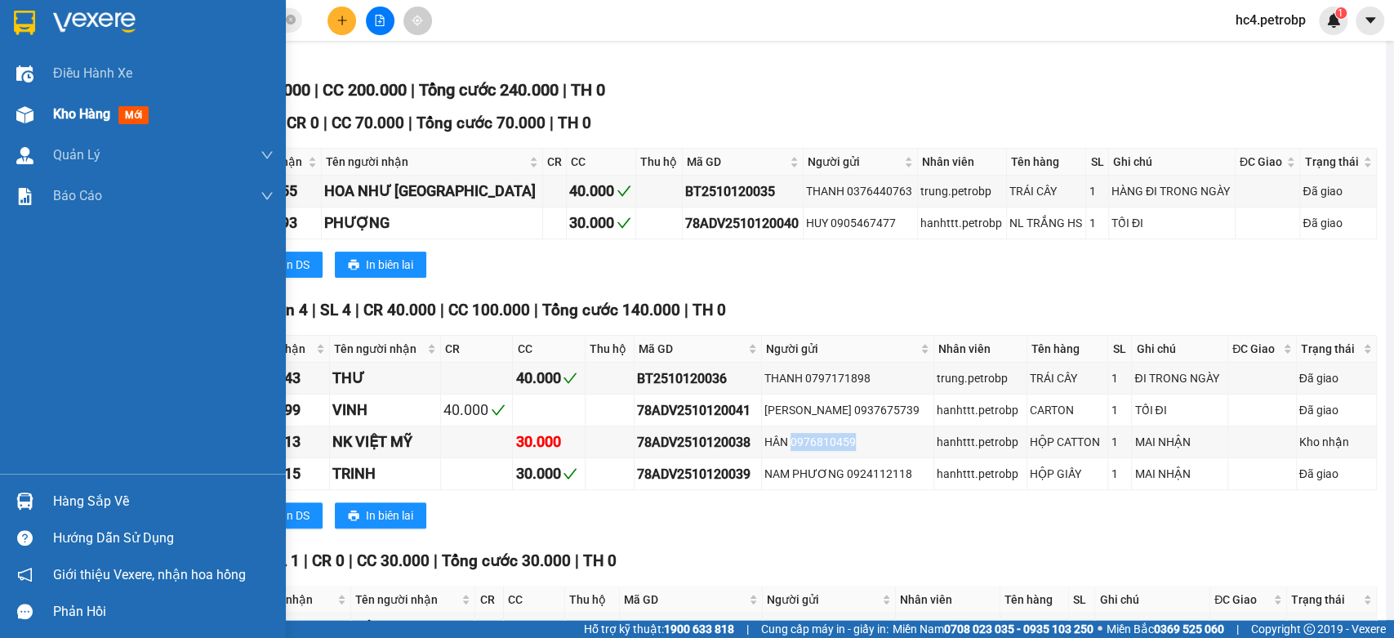
click at [92, 113] on span "Kho hàng" at bounding box center [81, 114] width 57 height 16
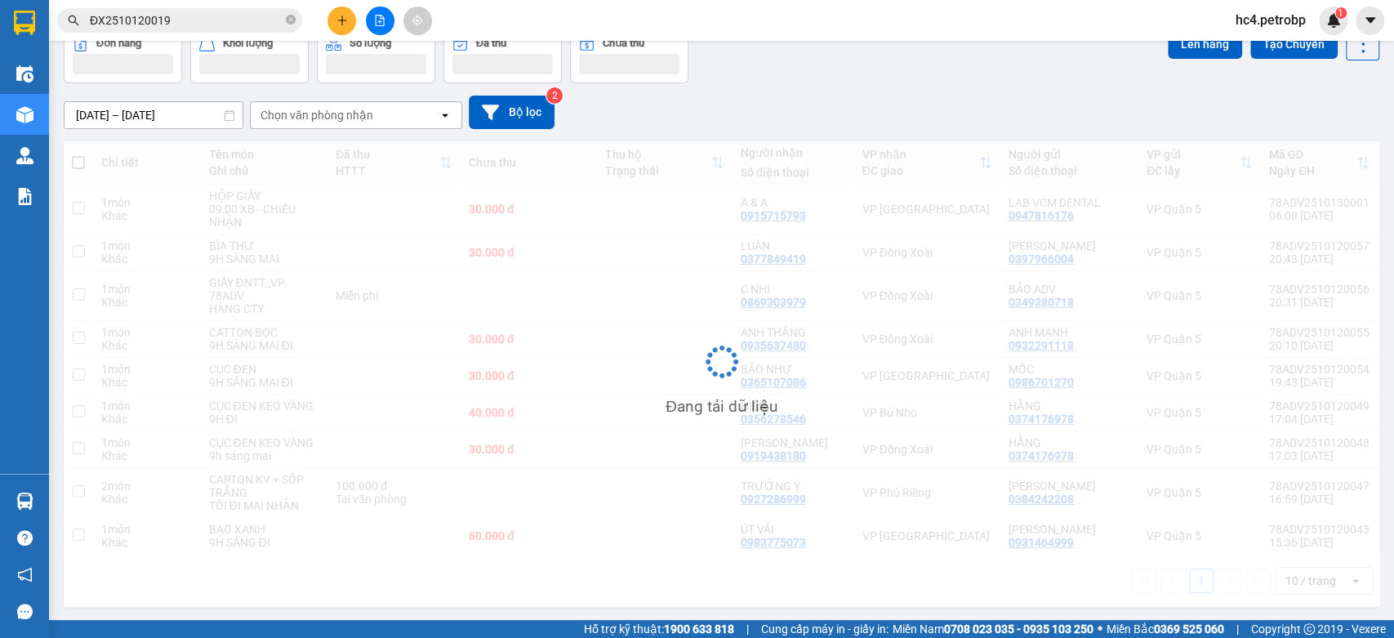
scroll to position [89, 0]
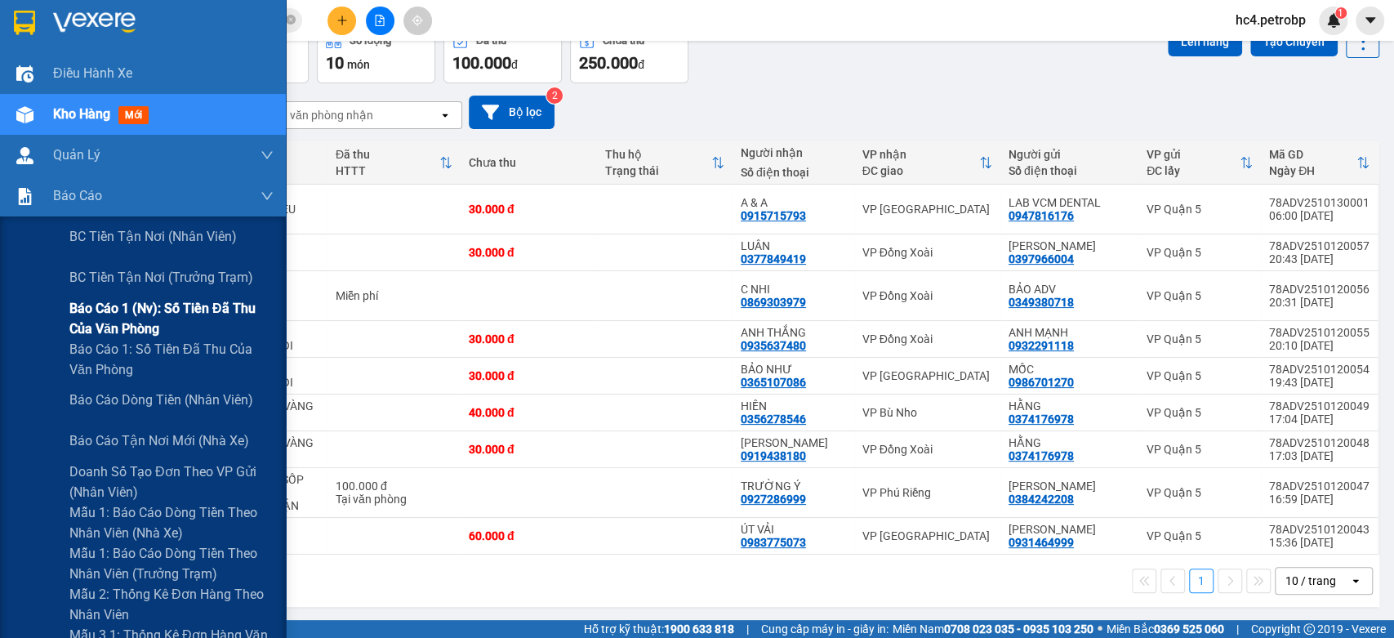
click at [225, 319] on span "Báo cáo 1 (nv): Số tiền đã thu của văn phòng" at bounding box center [171, 318] width 204 height 41
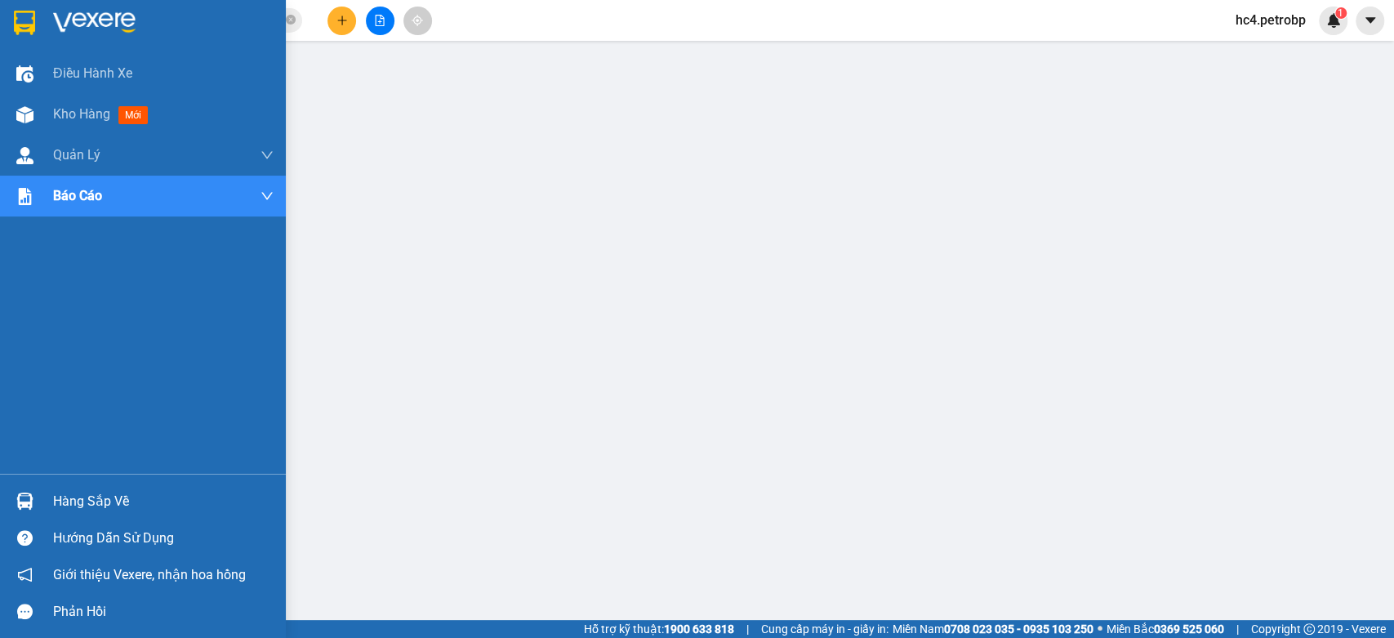
click at [46, 495] on div "Hàng sắp về" at bounding box center [143, 501] width 286 height 37
click at [135, 121] on span "mới" at bounding box center [133, 115] width 30 height 18
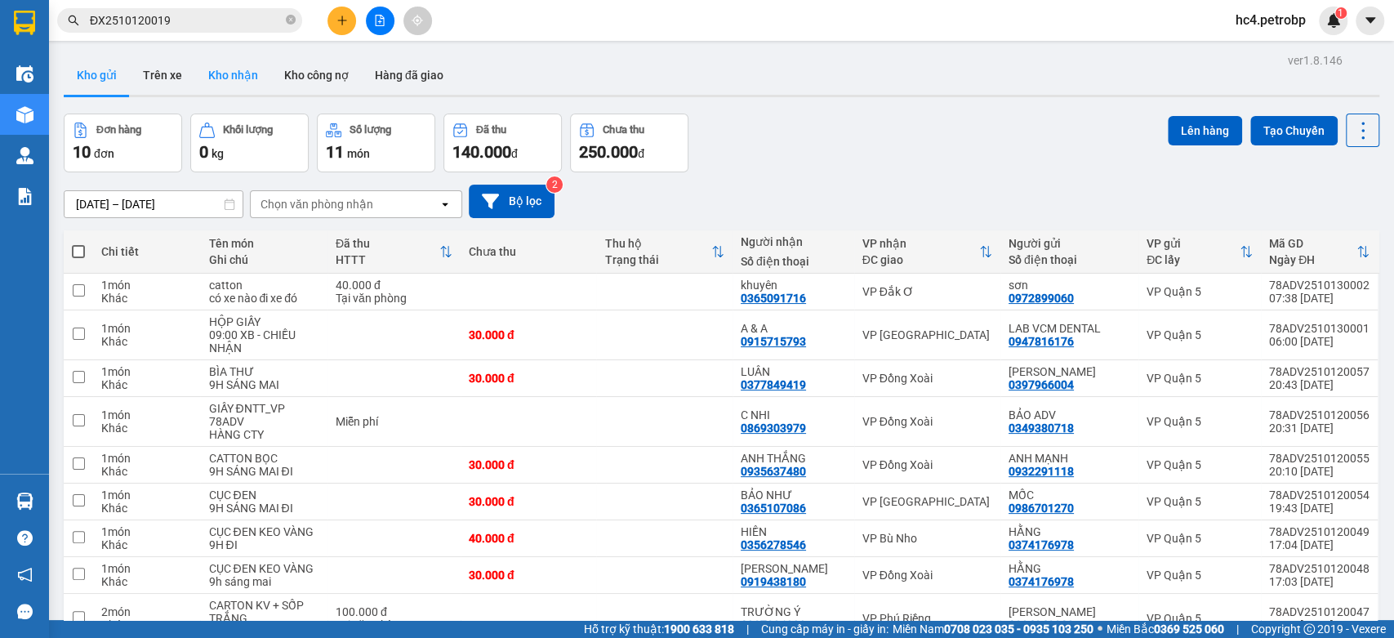
click at [238, 82] on button "Kho nhận" at bounding box center [233, 75] width 76 height 39
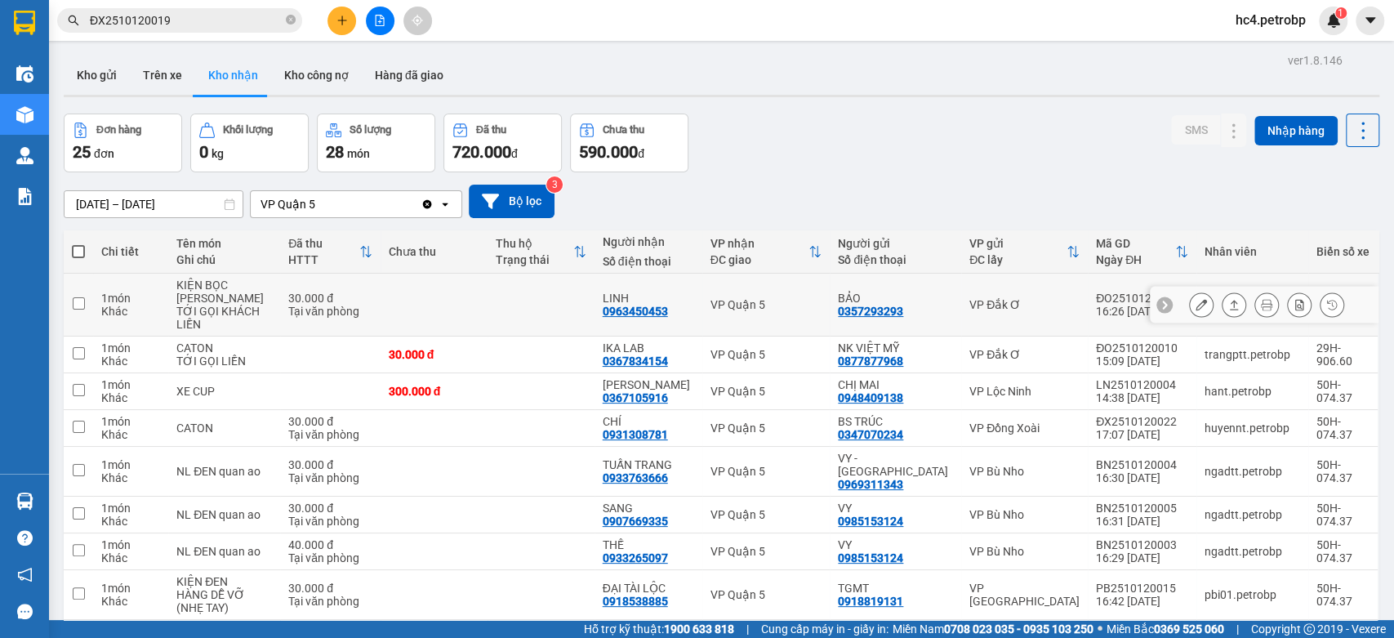
click at [644, 312] on div "0963450453" at bounding box center [635, 311] width 65 height 13
copy div "0963450453"
click at [638, 360] on div "0367834154" at bounding box center [635, 360] width 65 height 13
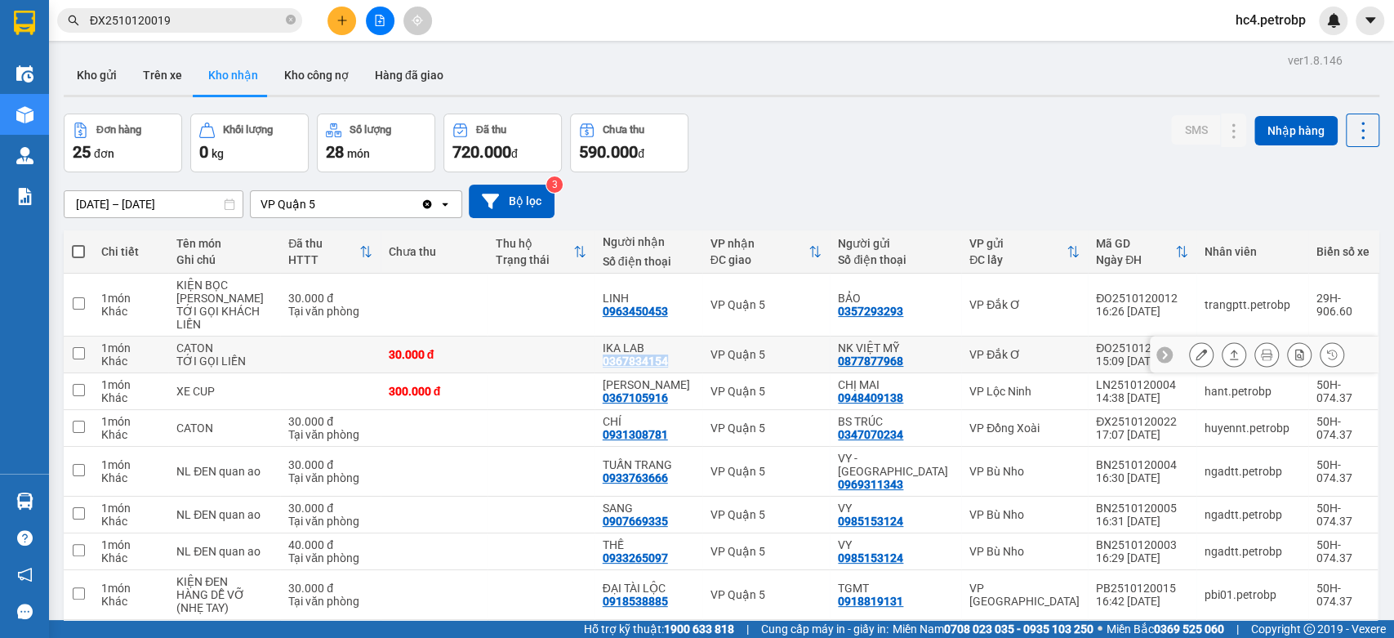
copy div "0367834154"
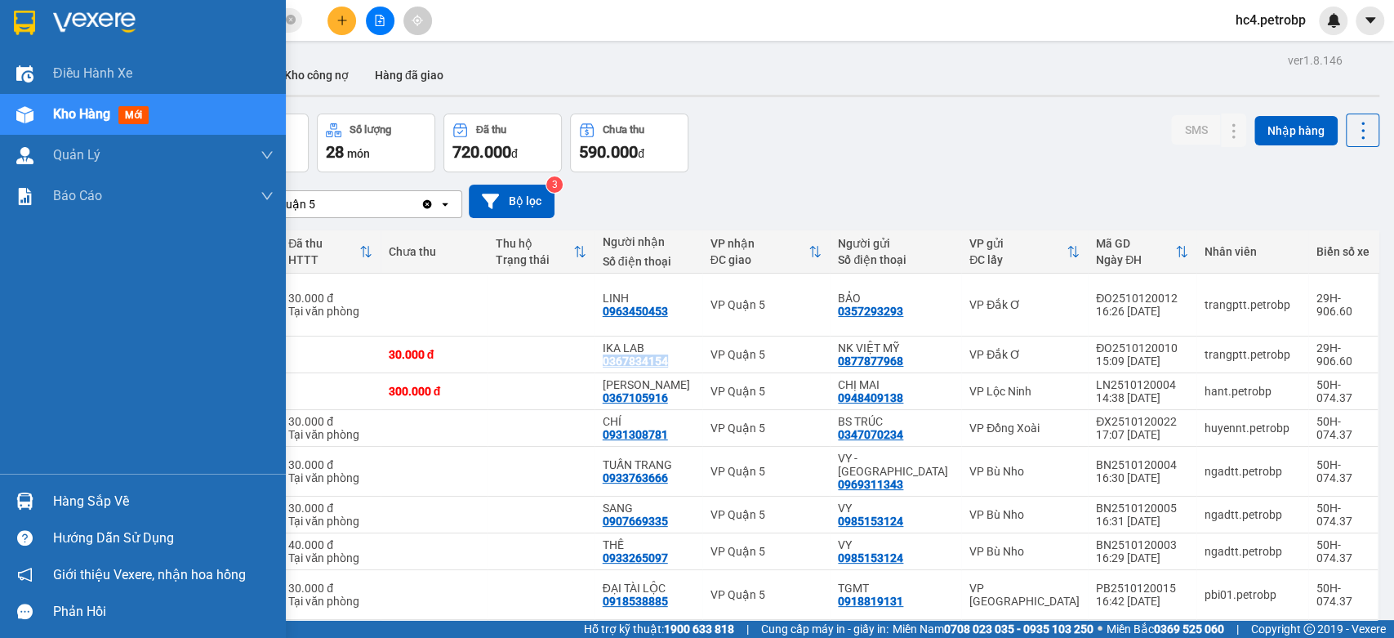
click at [65, 493] on div "Hàng sắp về" at bounding box center [163, 501] width 221 height 25
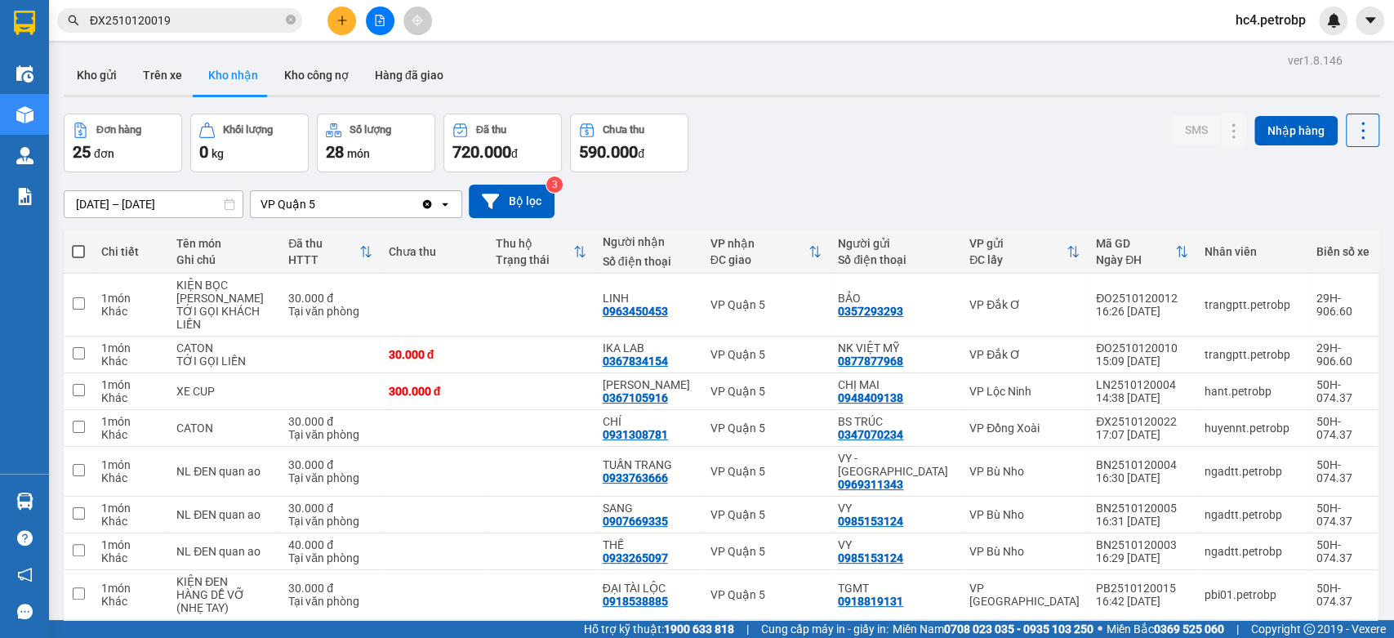
click at [907, 64] on section "Kết quả tìm kiếm ( 1 ) Bộ lọc Mã ĐH Trạng thái Món hàng Tổng cước Chưa cước Ngư…" at bounding box center [697, 319] width 1394 height 638
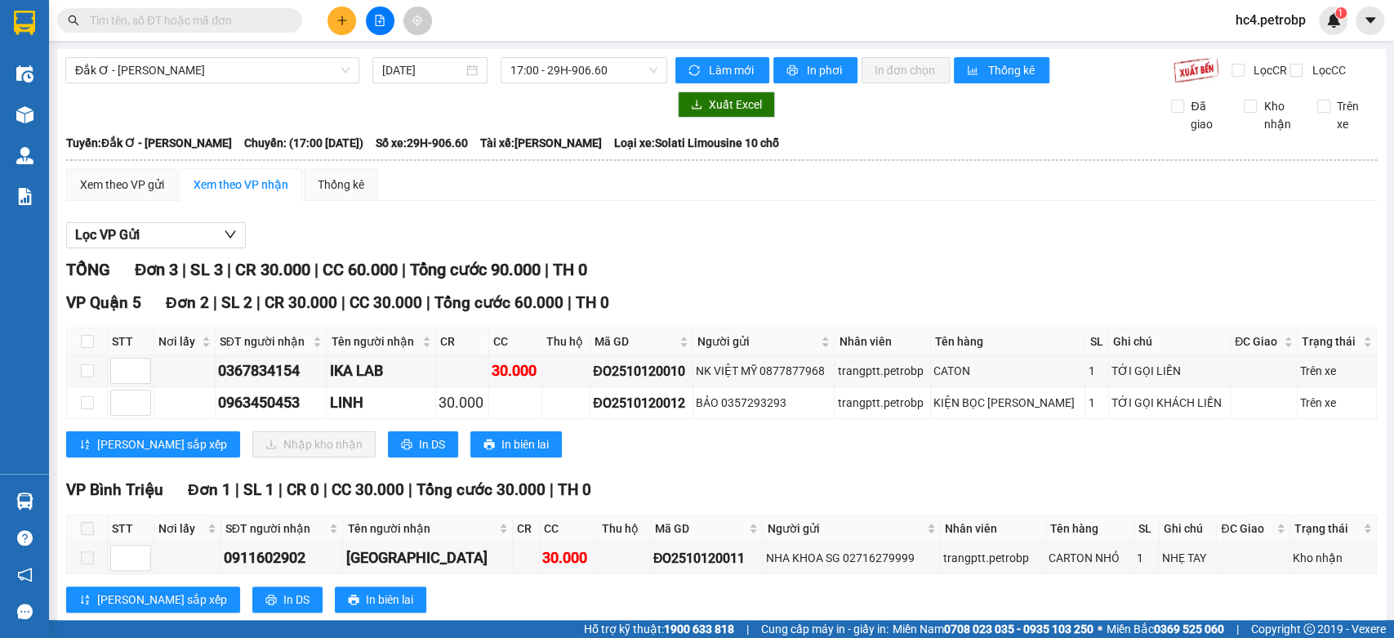
click at [196, 11] on span at bounding box center [179, 20] width 245 height 25
drag, startPoint x: 196, startPoint y: 11, endPoint x: 153, endPoint y: 25, distance: 45.5
click at [153, 25] on input "text" at bounding box center [186, 20] width 193 height 18
paste input "0976810459"
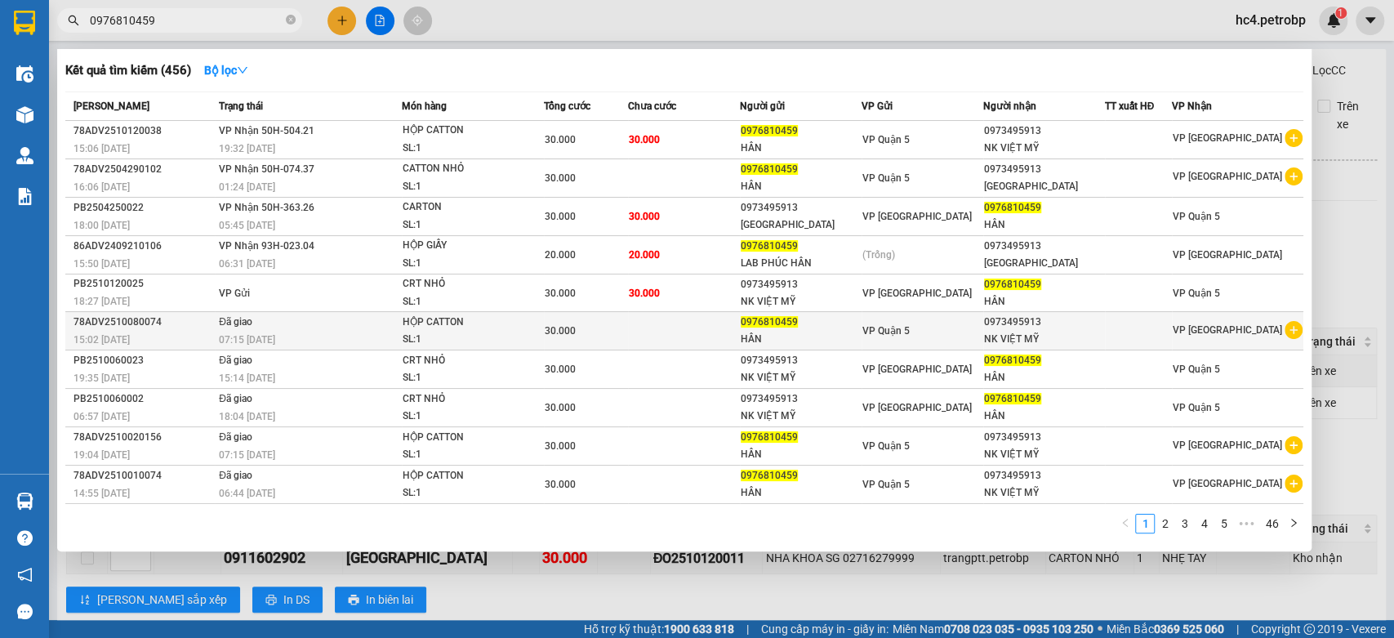
type input "0976810459"
click at [568, 330] on span "30.000" at bounding box center [560, 330] width 31 height 11
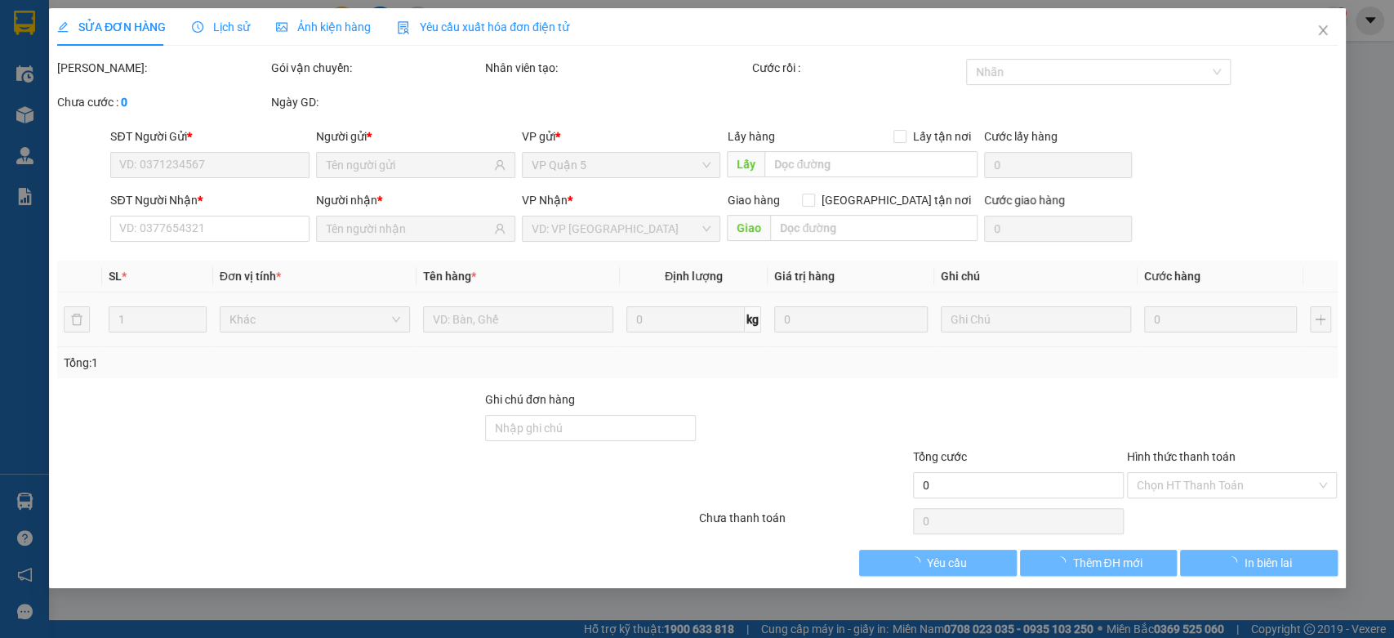
type input "0976810459"
type input "0973495913"
type input "30.000"
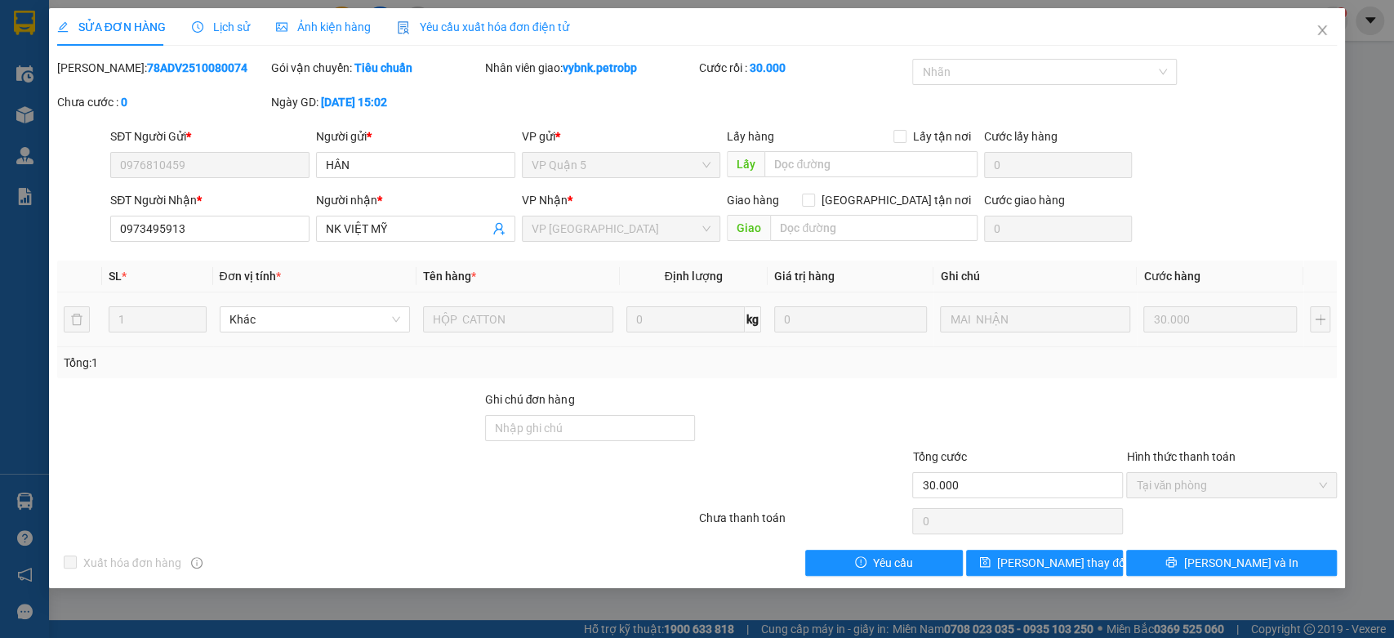
click at [233, 24] on span "Lịch sử" at bounding box center [221, 26] width 58 height 13
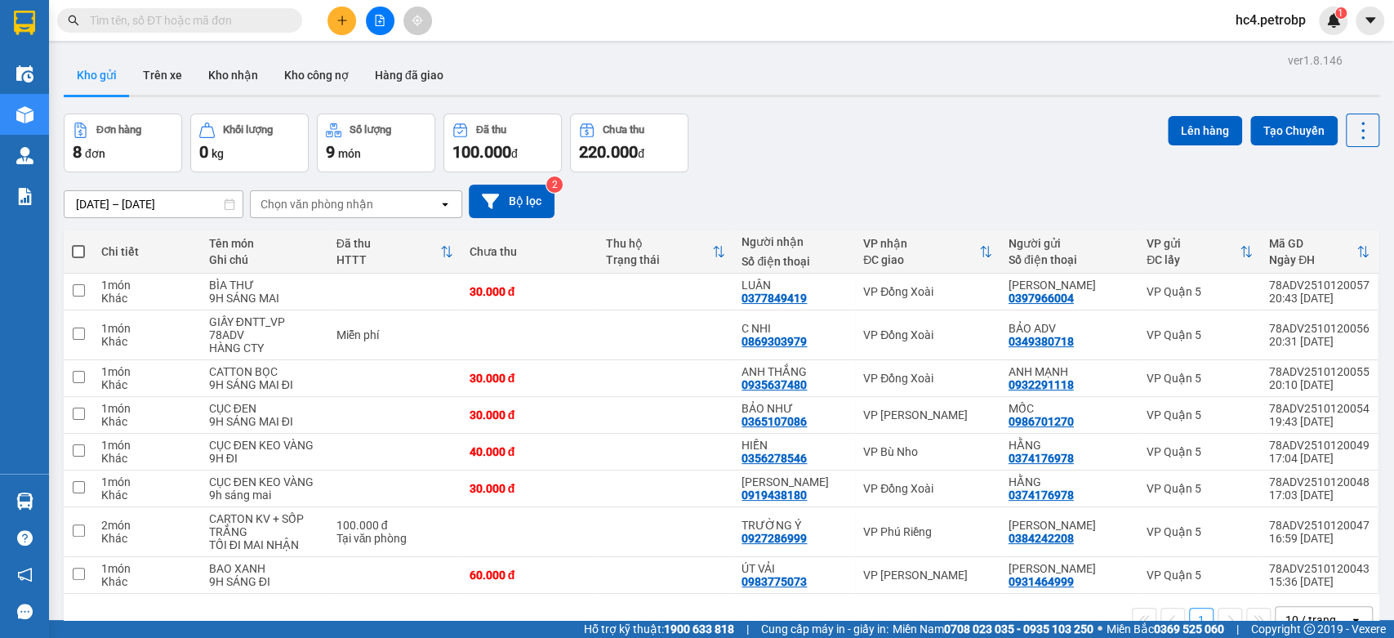
click at [137, 21] on input "text" at bounding box center [186, 20] width 193 height 18
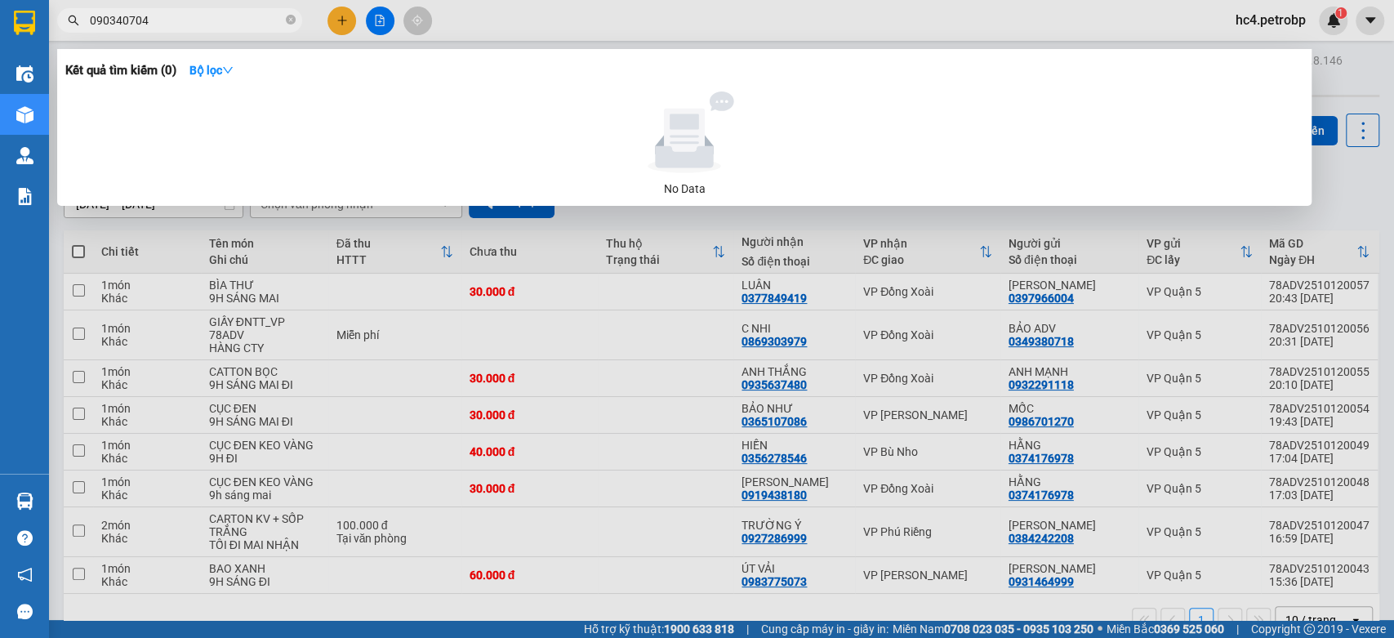
type input "0903407047"
click at [114, 12] on input "0903407047" at bounding box center [186, 20] width 193 height 18
click at [126, 21] on input "0903407047" at bounding box center [186, 20] width 193 height 18
click at [185, 19] on input "0903407047" at bounding box center [186, 20] width 193 height 18
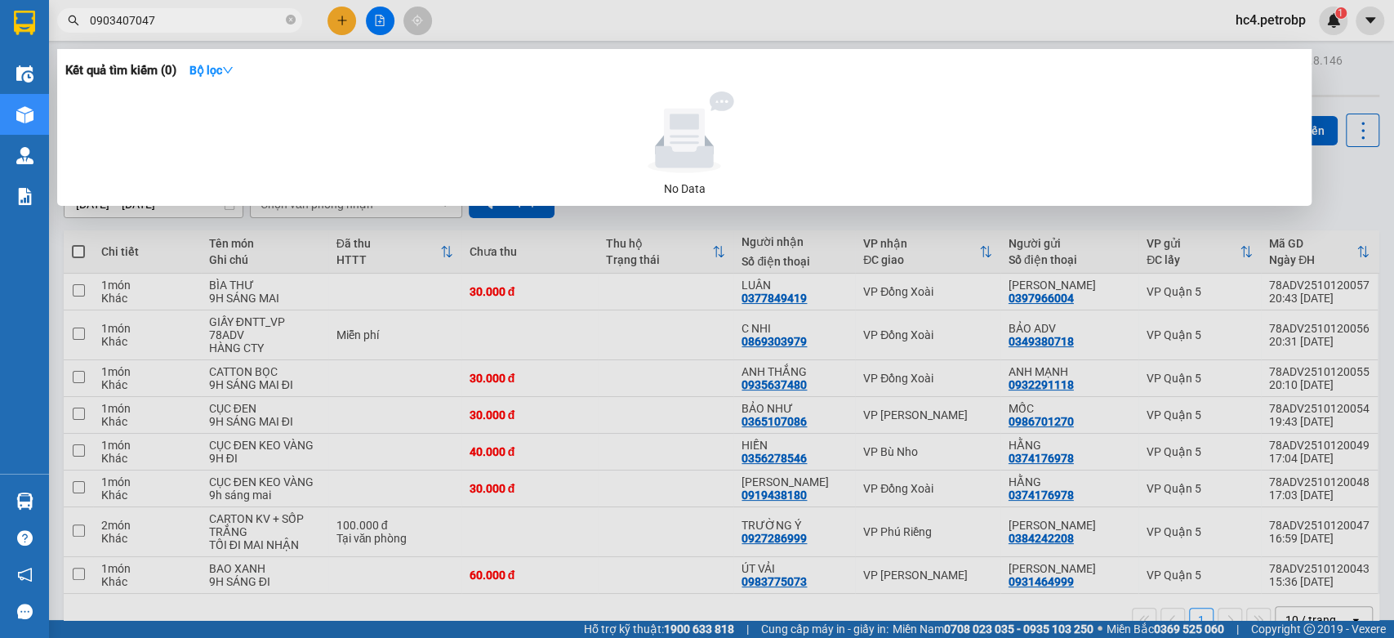
click at [185, 19] on input "0903407047" at bounding box center [186, 20] width 193 height 18
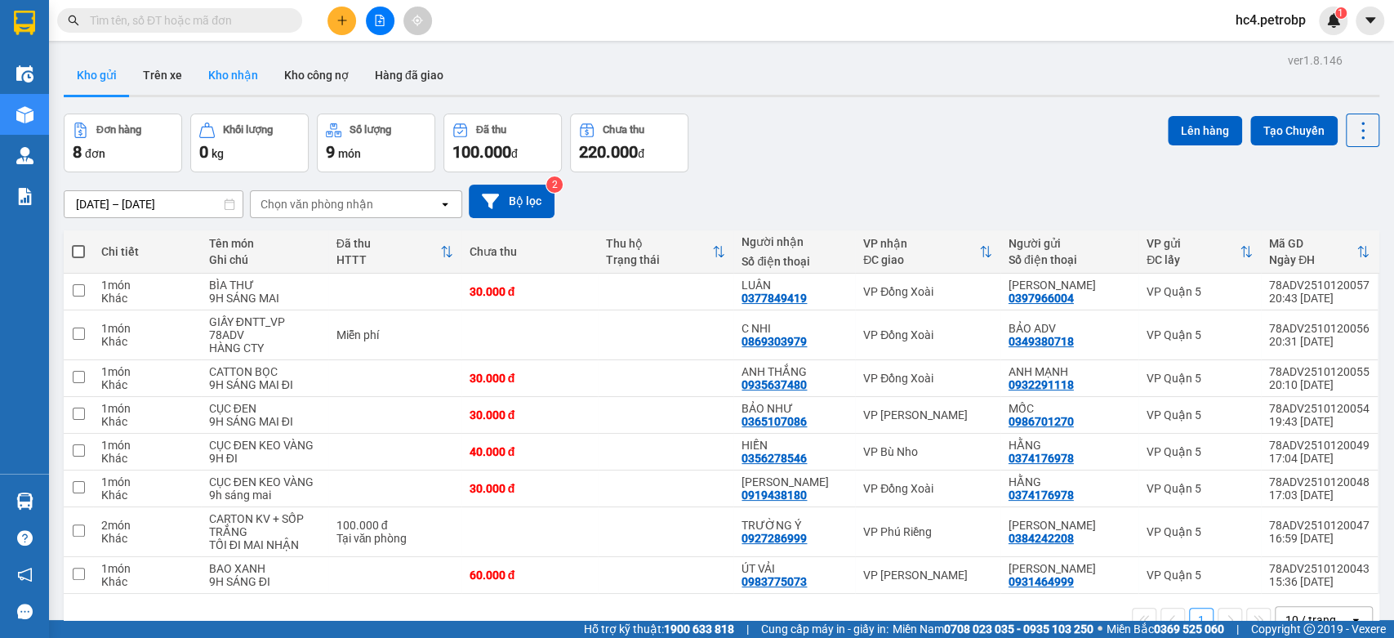
click at [233, 65] on button "Kho nhận" at bounding box center [233, 75] width 76 height 39
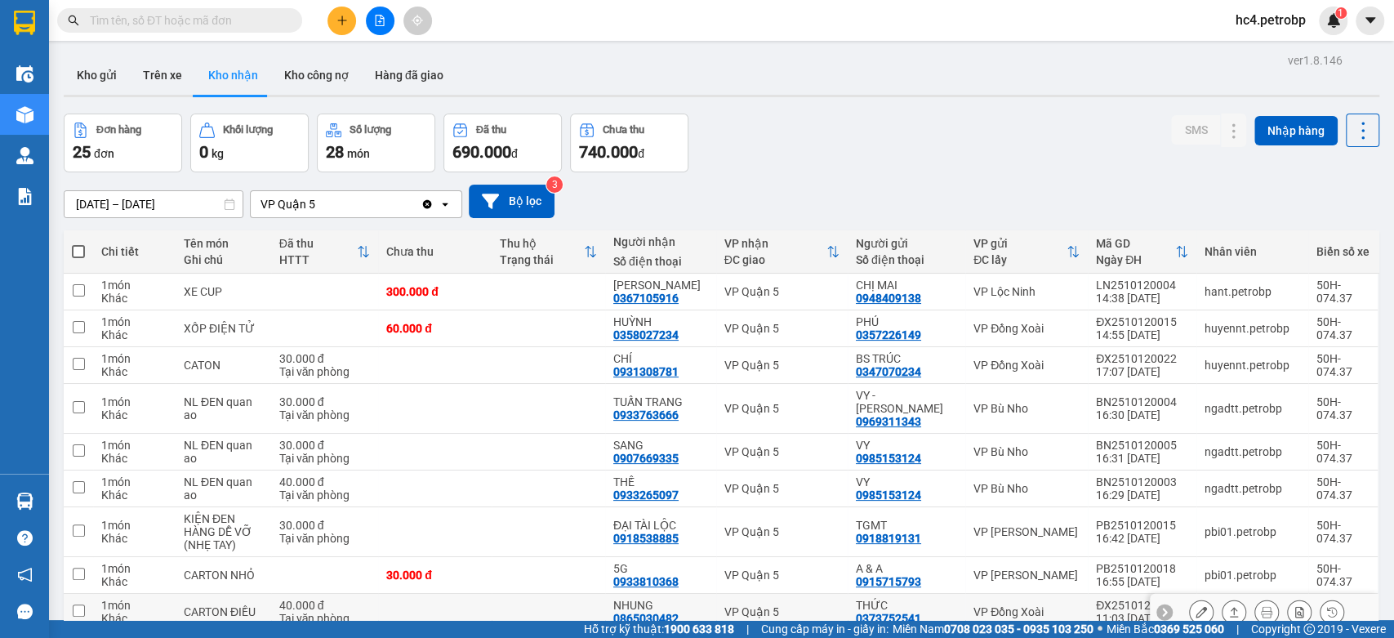
scroll to position [363, 0]
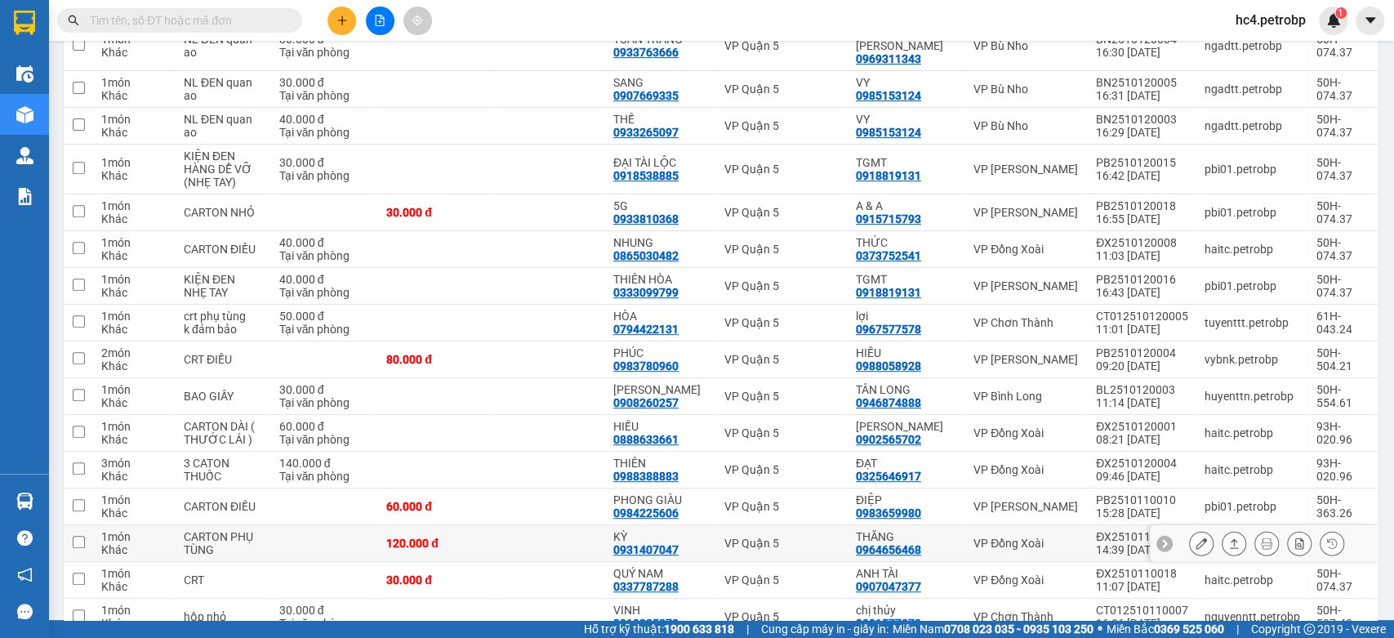
click at [583, 525] on td at bounding box center [549, 543] width 114 height 37
checkbox input "true"
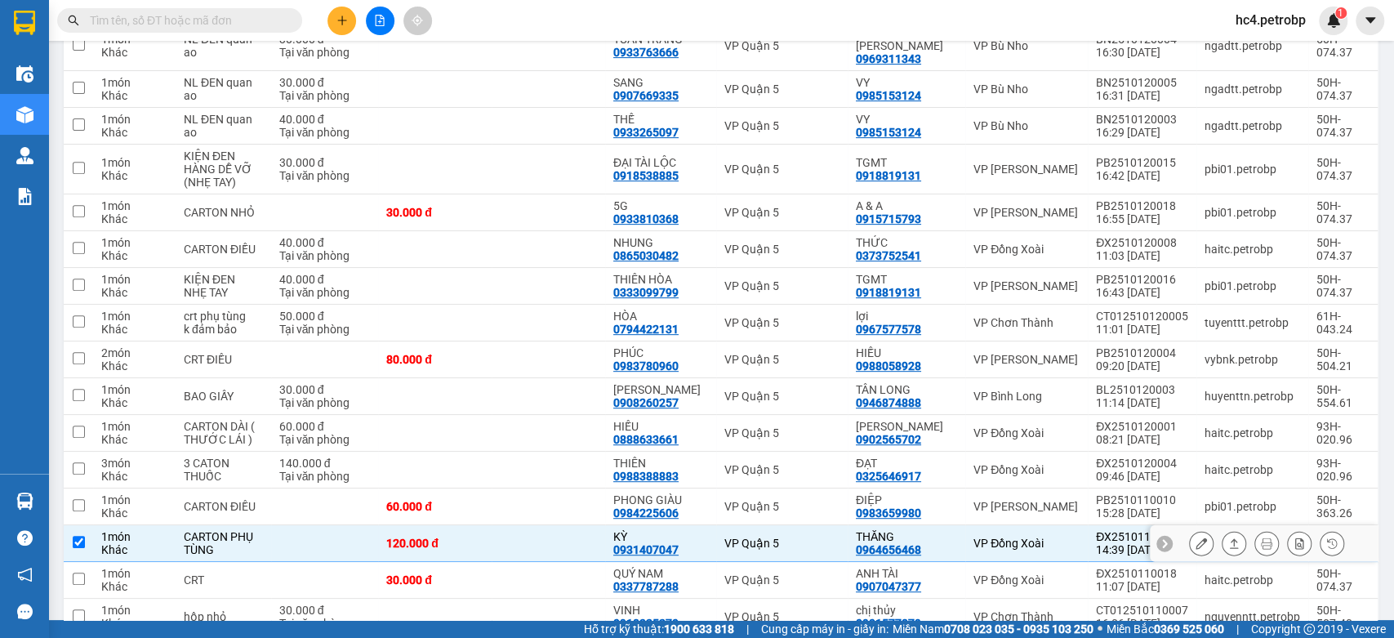
click at [648, 543] on div "0931407047" at bounding box center [645, 549] width 65 height 13
copy div "0931407047"
click at [1196, 537] on icon at bounding box center [1201, 542] width 11 height 11
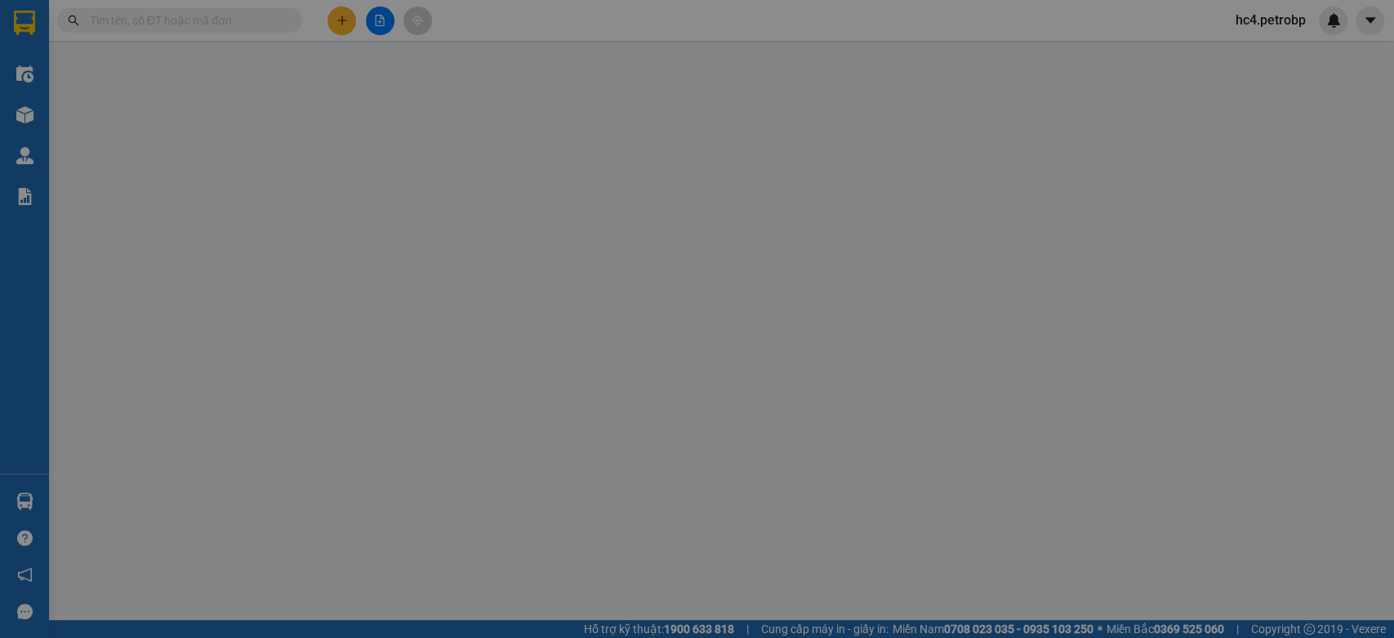
type input "0964656468"
type input "THĂNG"
type input "0931407047"
type input "KỲ"
type input "120.000"
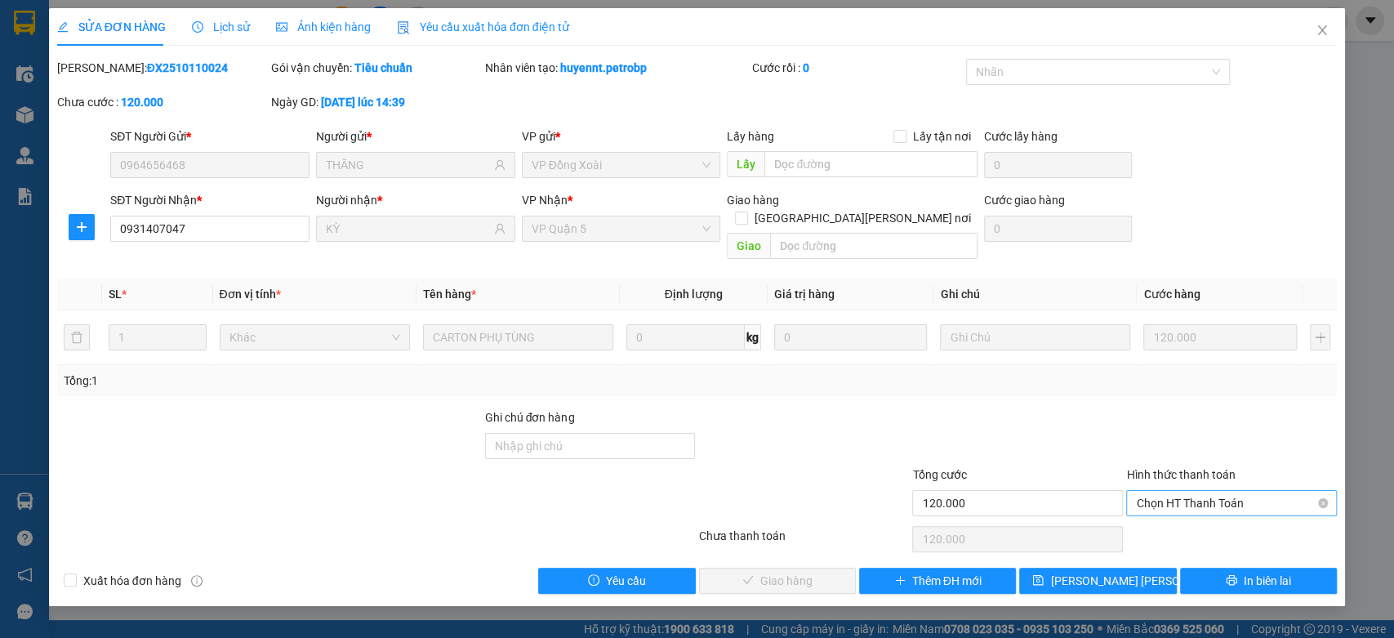
click at [1196, 491] on span "Chọn HT Thanh Toán" at bounding box center [1231, 503] width 191 height 25
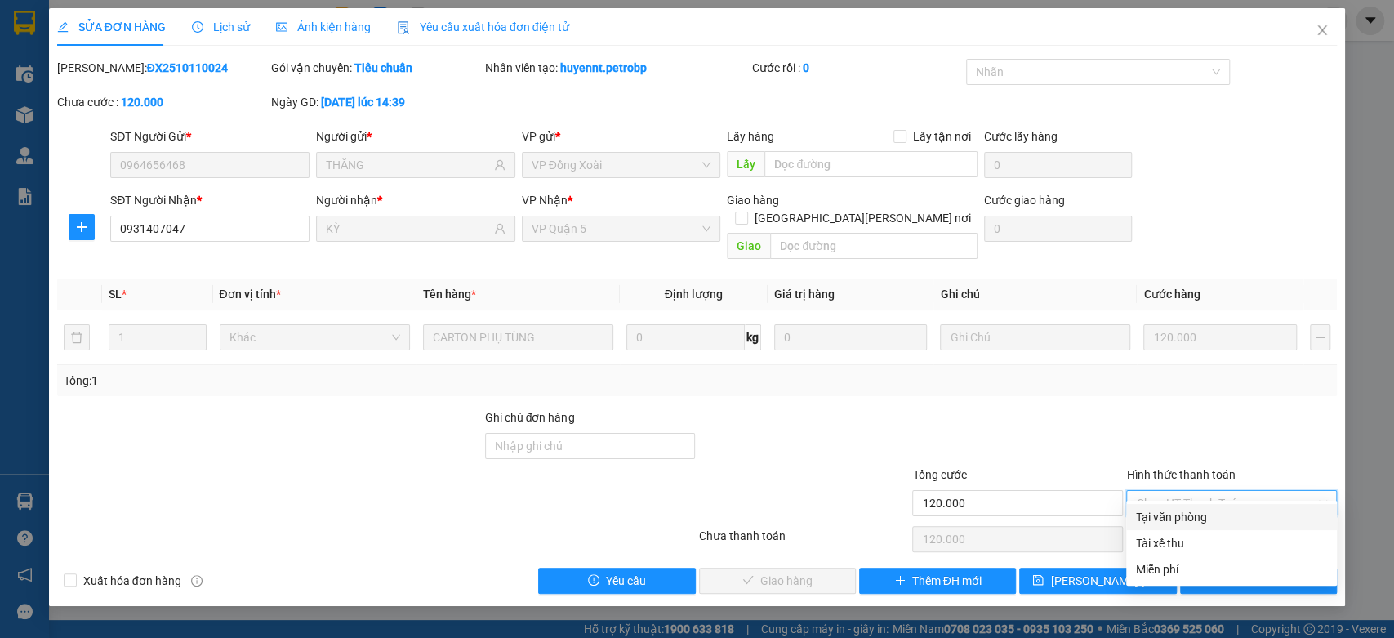
click at [1202, 513] on div "Tại văn phòng" at bounding box center [1231, 517] width 191 height 18
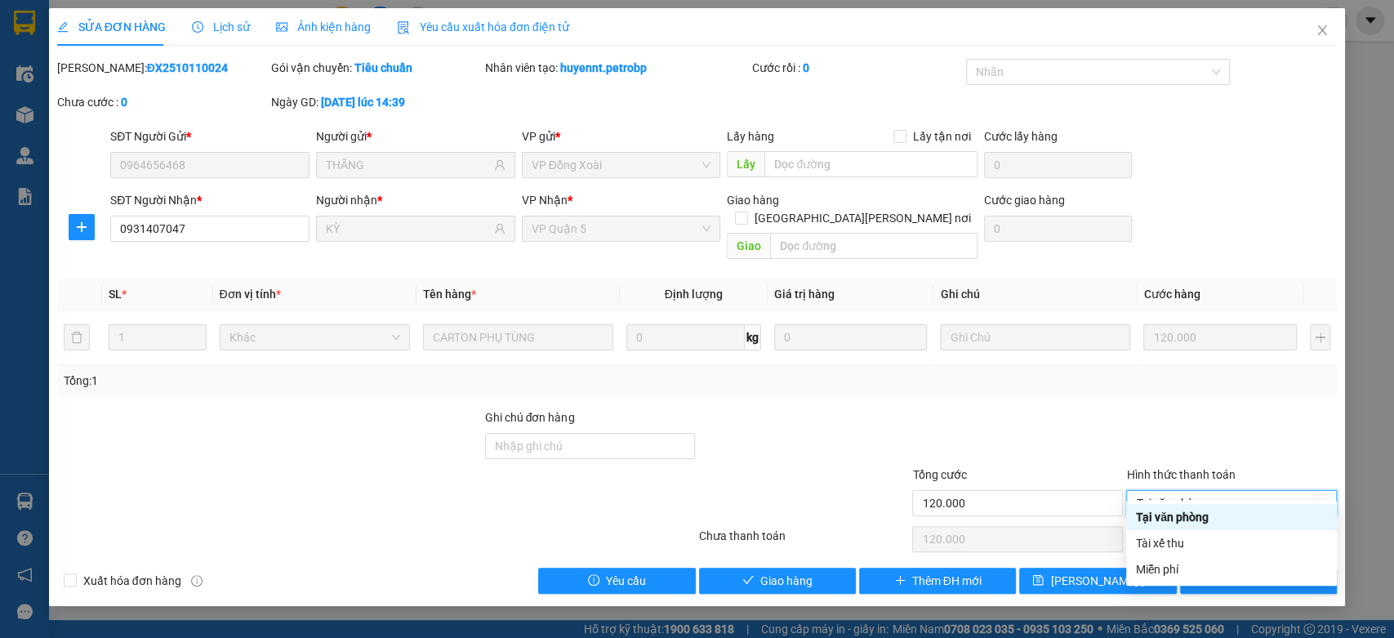
type input "0"
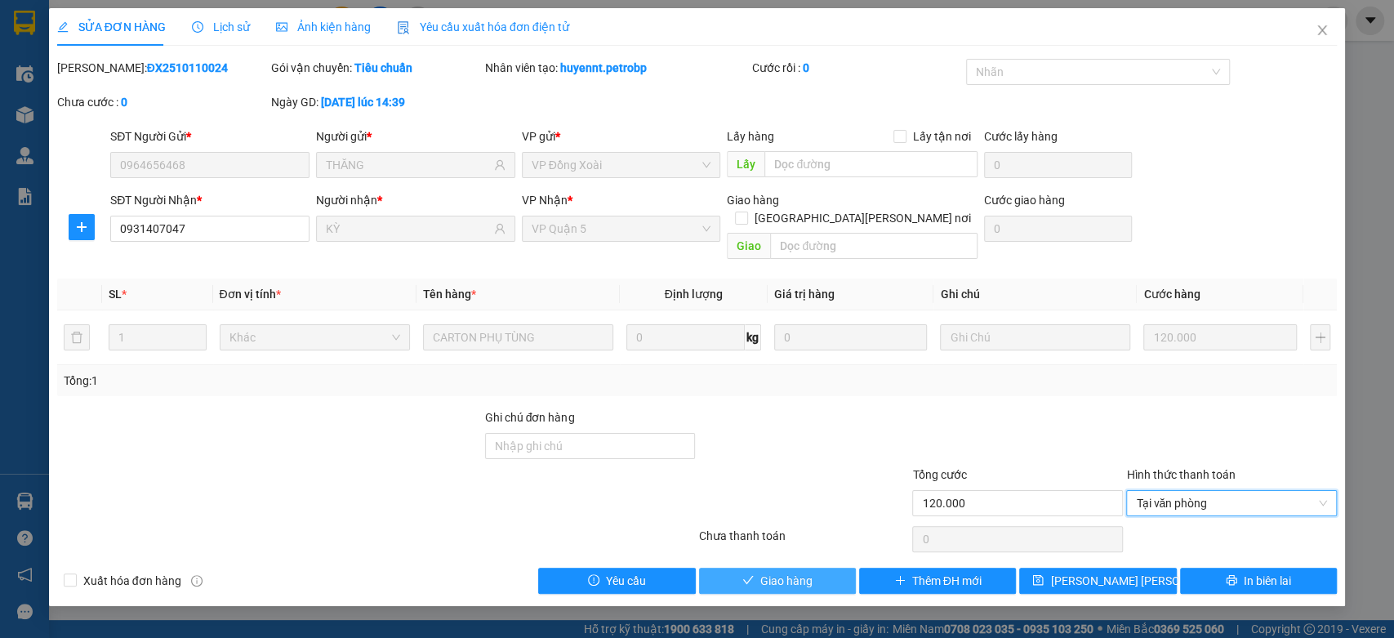
click at [764, 572] on span "Giao hàng" at bounding box center [786, 581] width 52 height 18
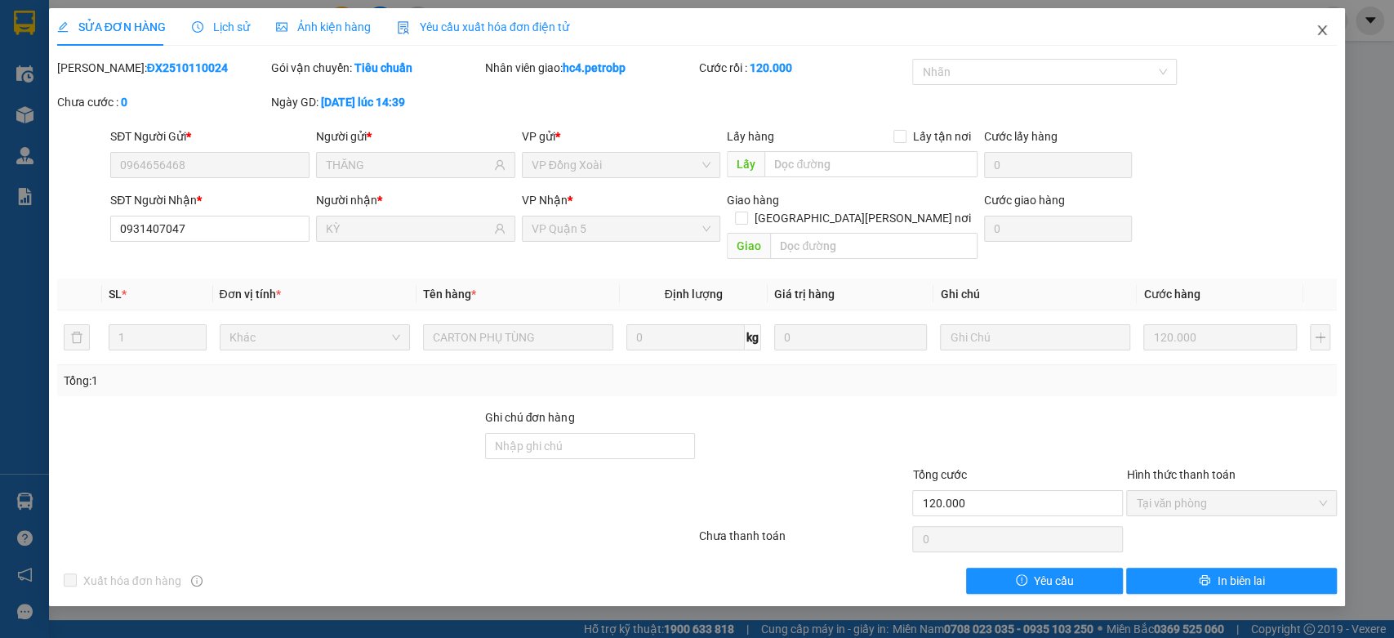
click at [1329, 39] on span "Close" at bounding box center [1322, 31] width 46 height 46
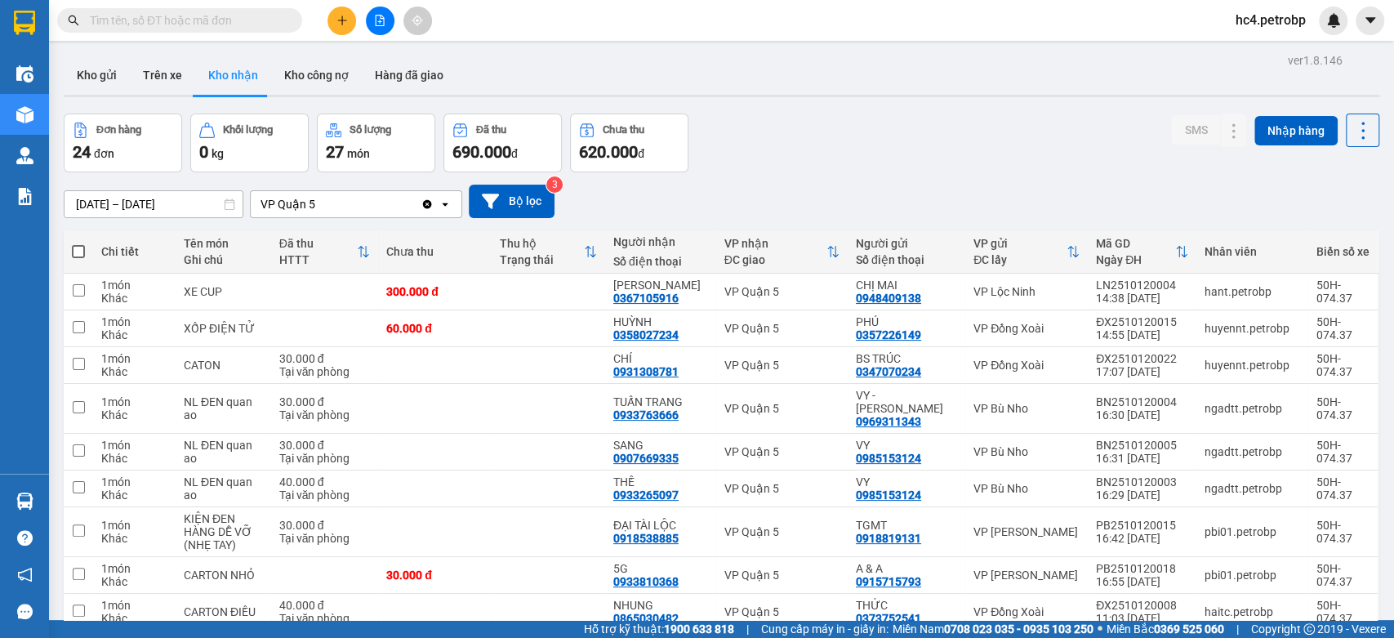
click at [248, 14] on input "text" at bounding box center [186, 20] width 193 height 18
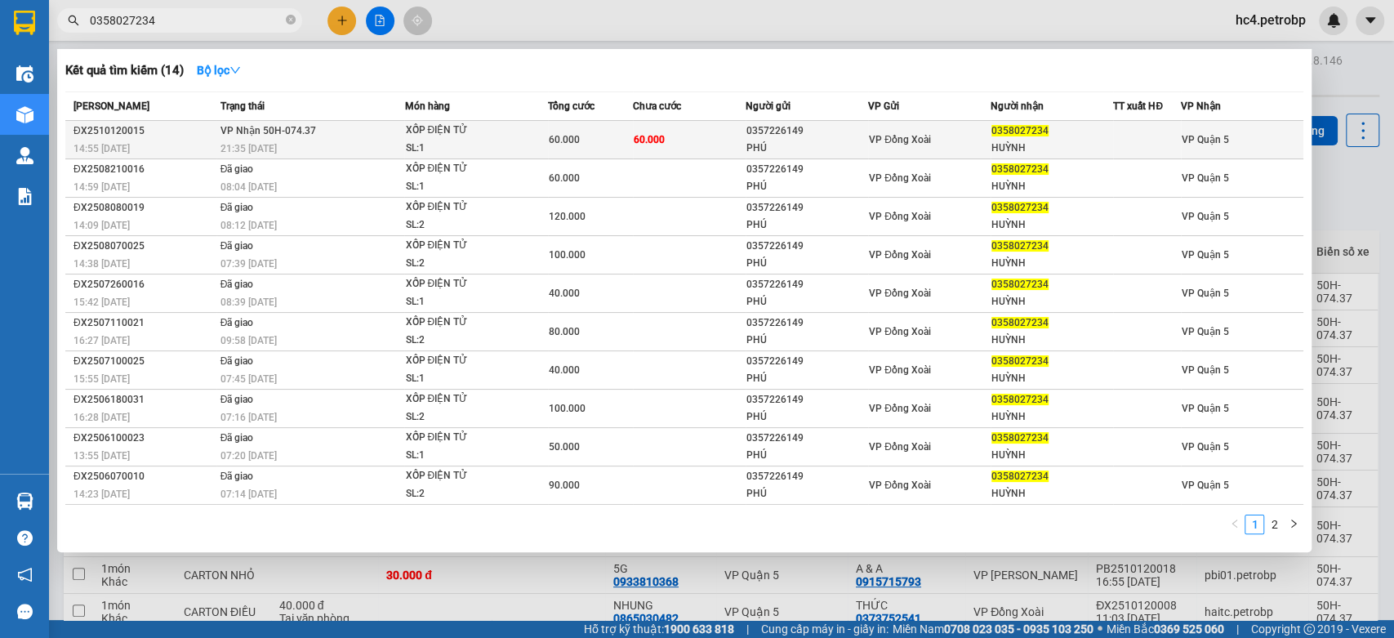
type input "0358027234"
click at [457, 146] on div "SL: 1" at bounding box center [466, 149] width 123 height 18
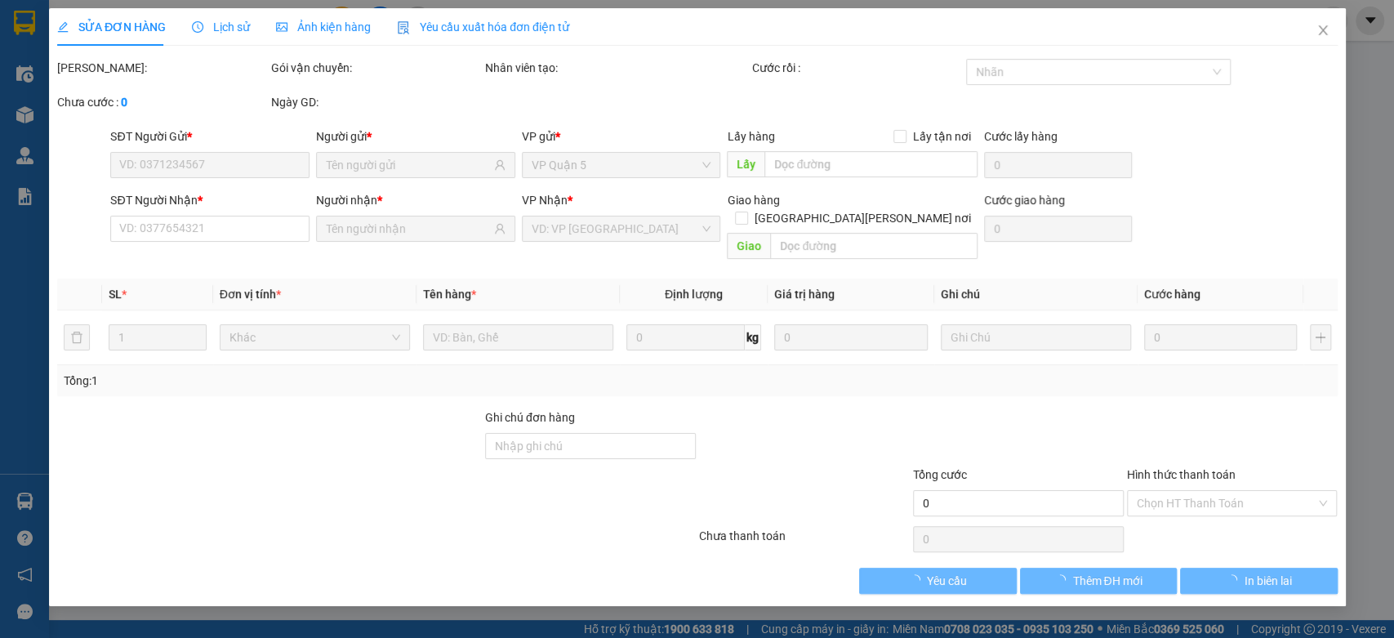
type input "0357226149"
type input "PHÚ"
type input "0358027234"
type input "HUỲNH"
type input "60.000"
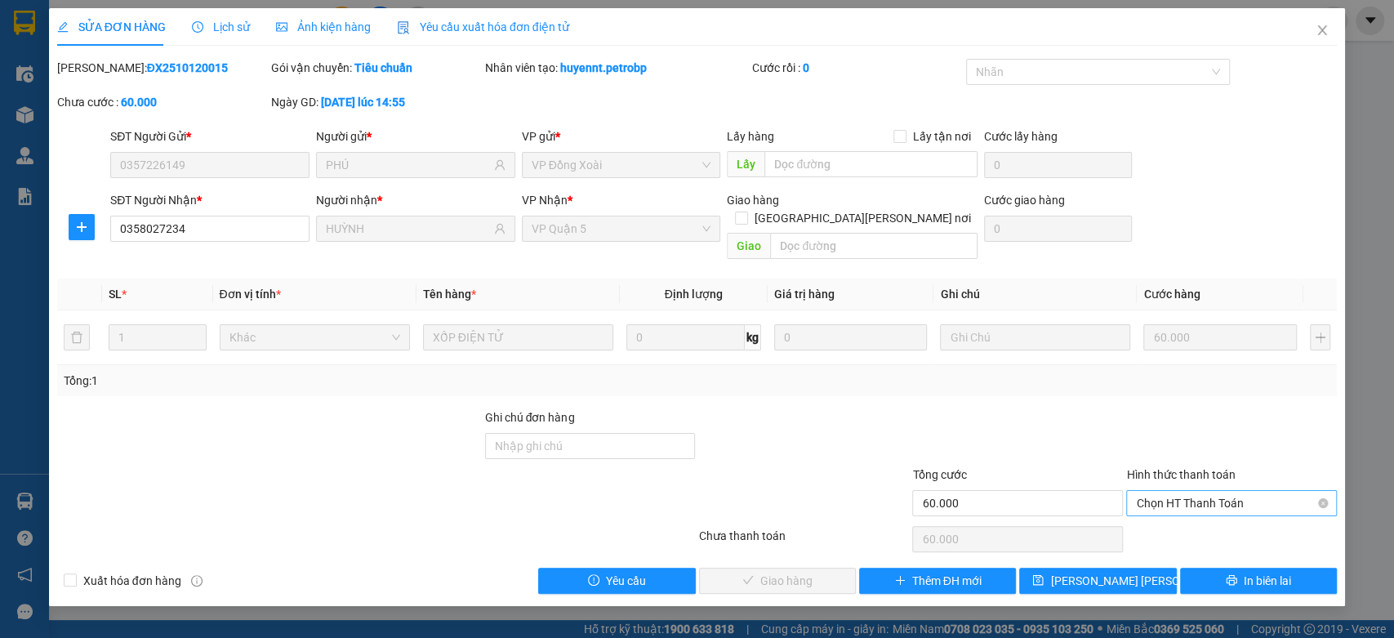
click at [1252, 491] on span "Chọn HT Thanh Toán" at bounding box center [1231, 503] width 191 height 25
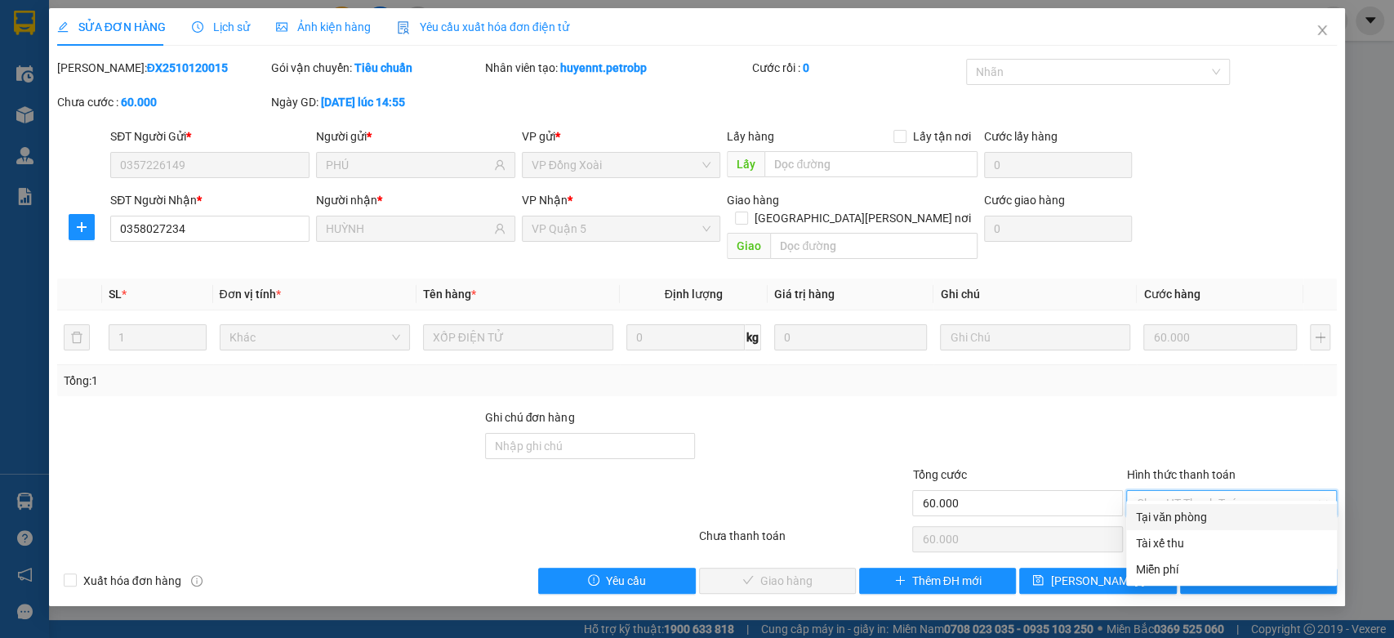
click at [1201, 519] on div "Tại văn phòng" at bounding box center [1231, 517] width 191 height 18
type input "0"
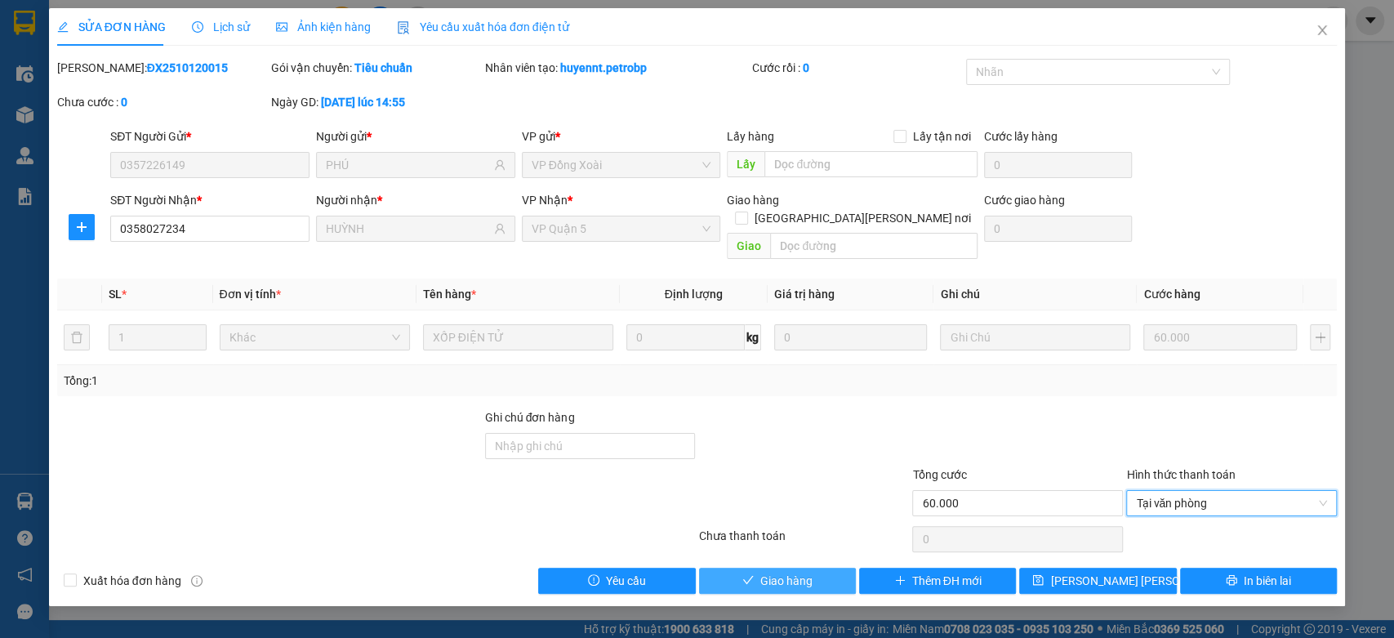
click at [799, 572] on span "Giao hàng" at bounding box center [786, 581] width 52 height 18
